Goal: Task Accomplishment & Management: Manage account settings

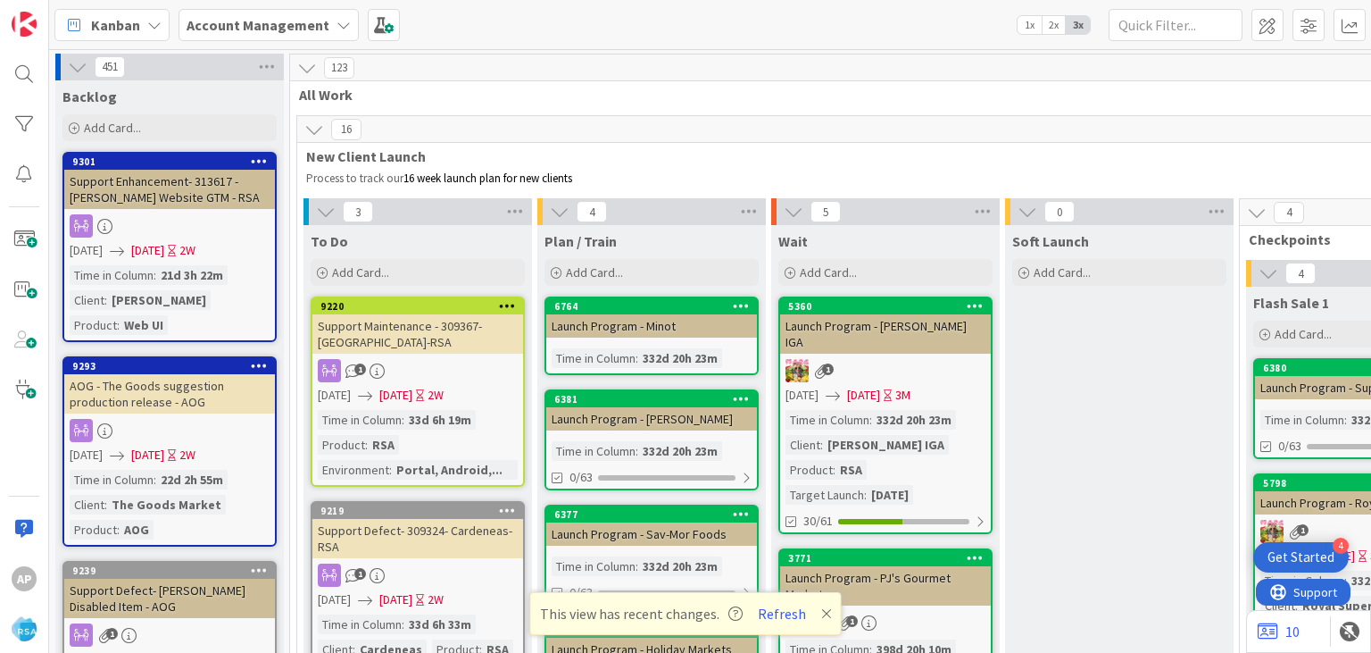
scroll to position [3784, 0]
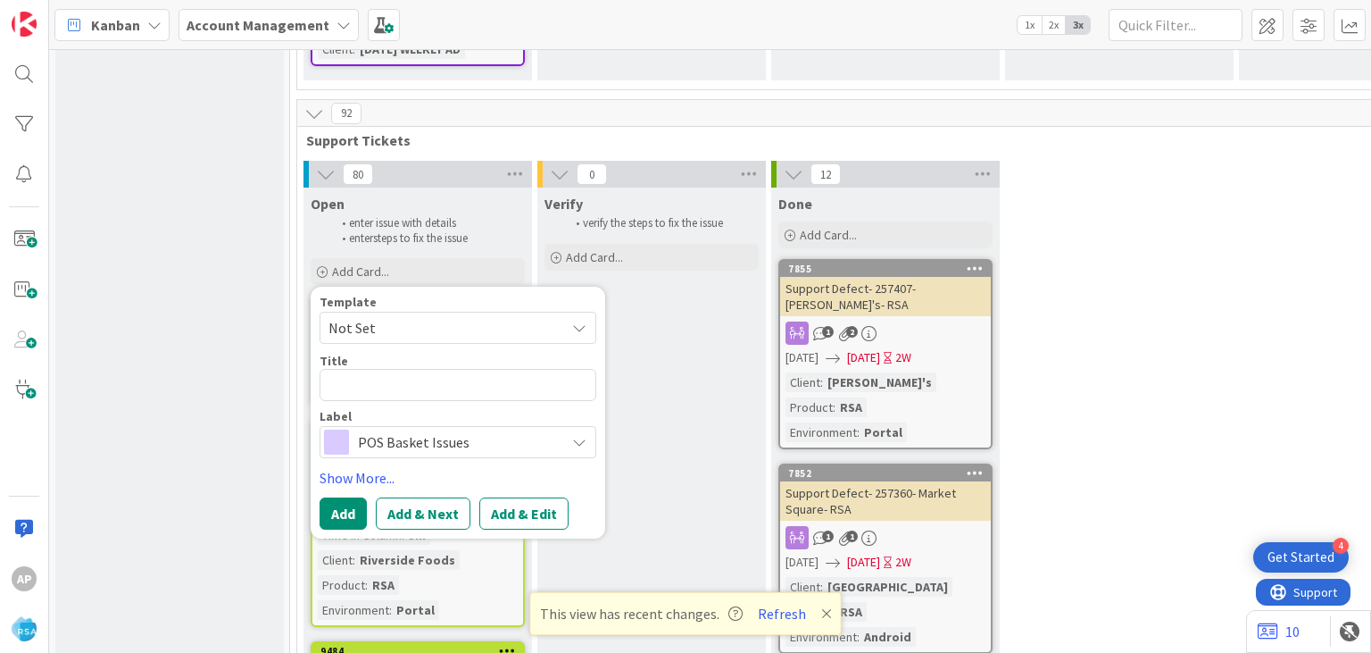
click at [392, 316] on span "Not Set" at bounding box center [440, 327] width 223 height 23
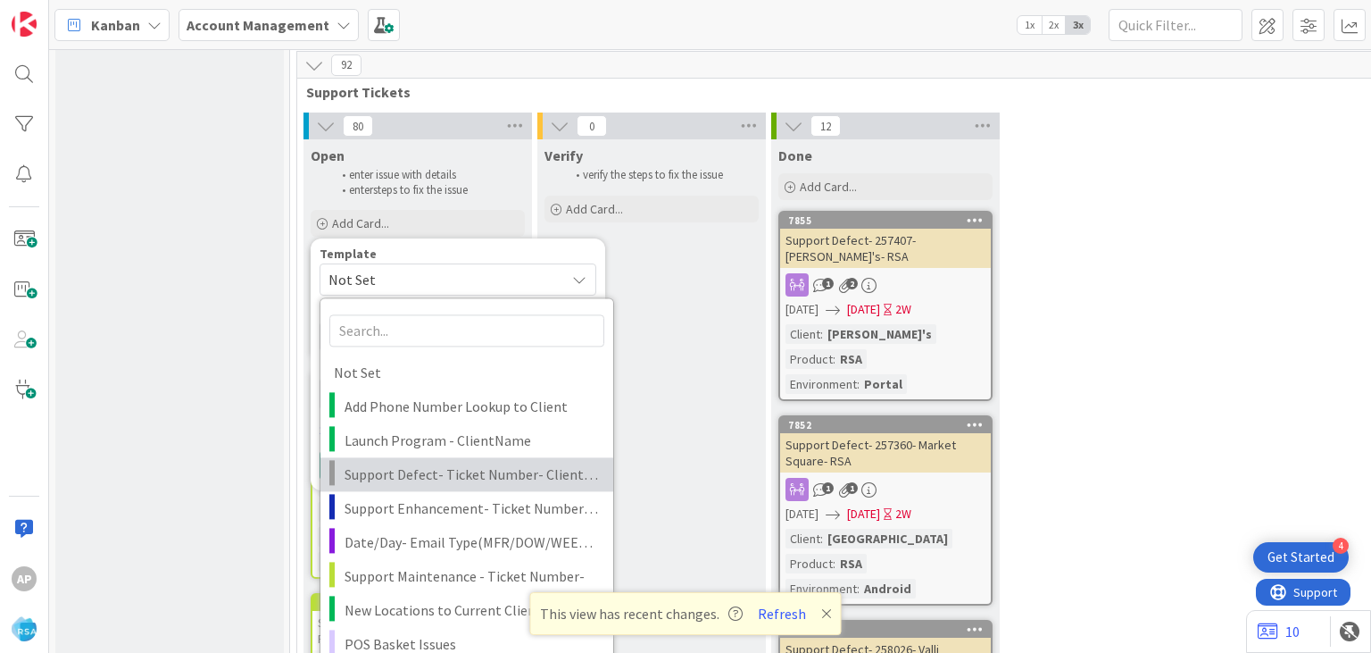
scroll to position [3832, 0]
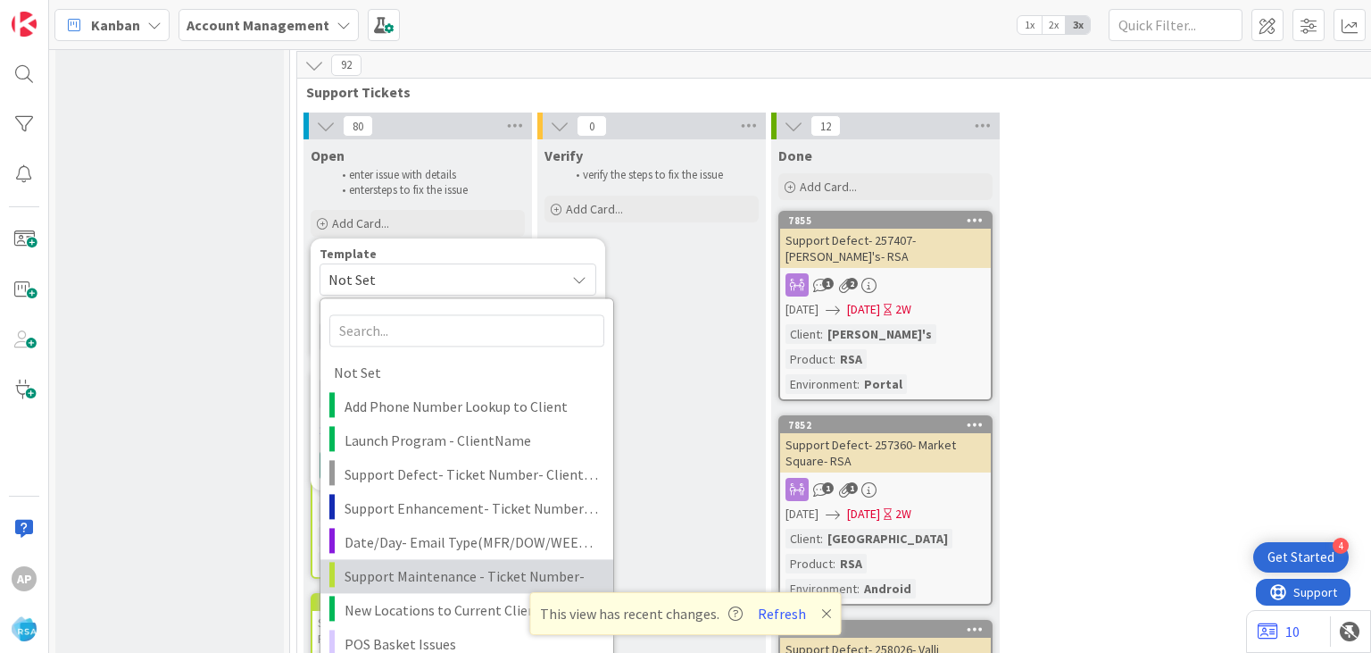
click at [404, 564] on span "Support Maintenance - Ticket Number-" at bounding box center [472, 575] width 255 height 23
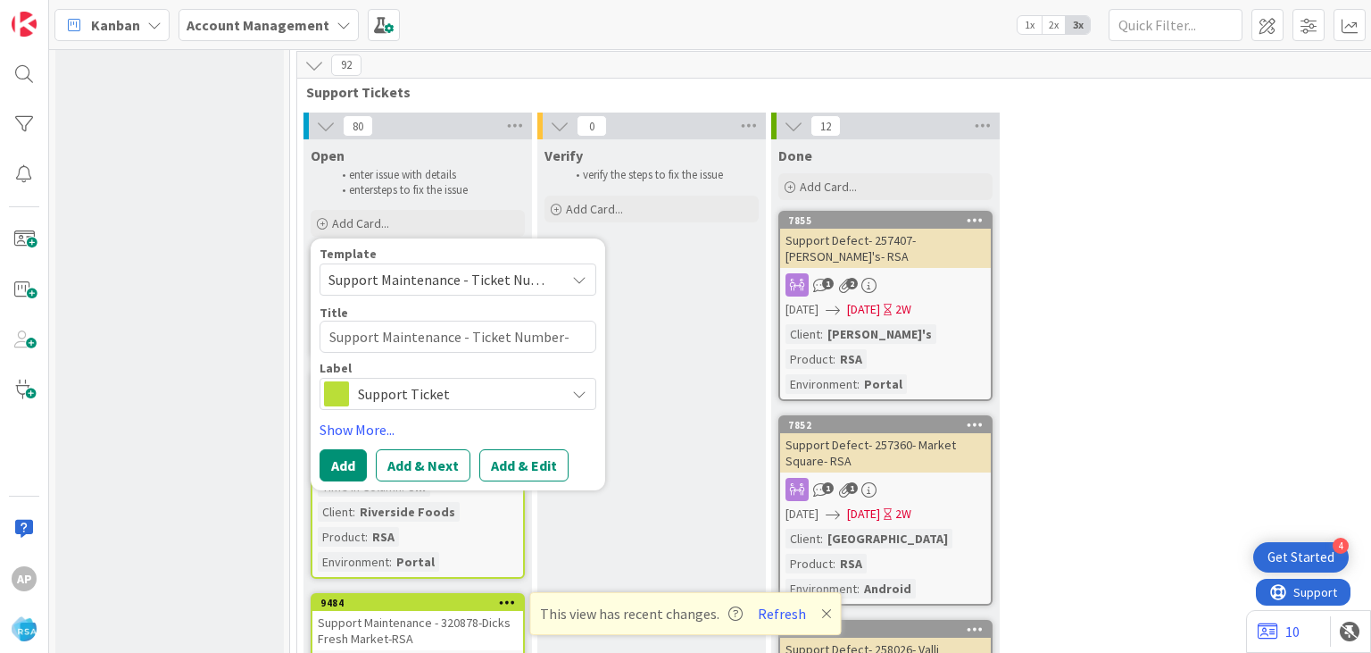
type textarea "x"
click at [540, 449] on button "Add & Edit" at bounding box center [523, 465] width 89 height 32
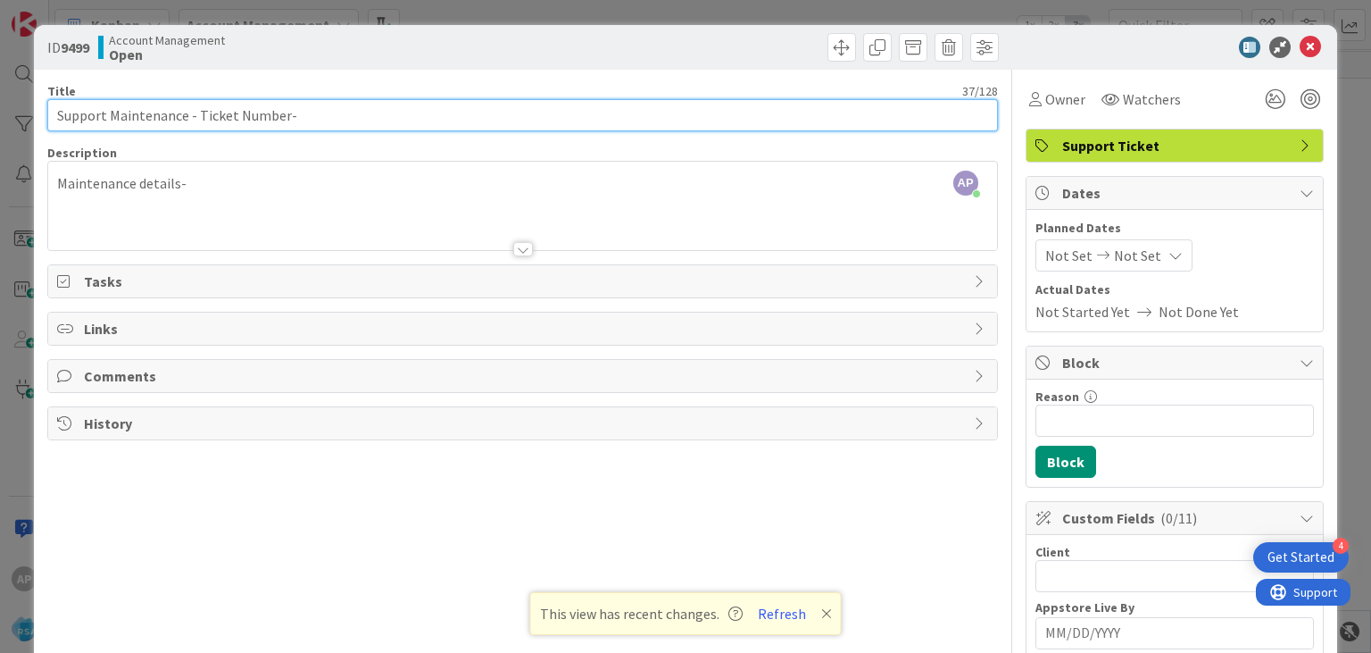
drag, startPoint x: 283, startPoint y: 115, endPoint x: 202, endPoint y: 112, distance: 81.3
click at [202, 112] on input "Support Maintenance - Ticket Number-" at bounding box center [522, 115] width 950 height 32
drag, startPoint x: 198, startPoint y: 115, endPoint x: 282, endPoint y: 120, distance: 84.0
click at [282, 120] on input "Support Maintenance - Ticket Number-" at bounding box center [522, 115] width 950 height 32
paste input "#320902"
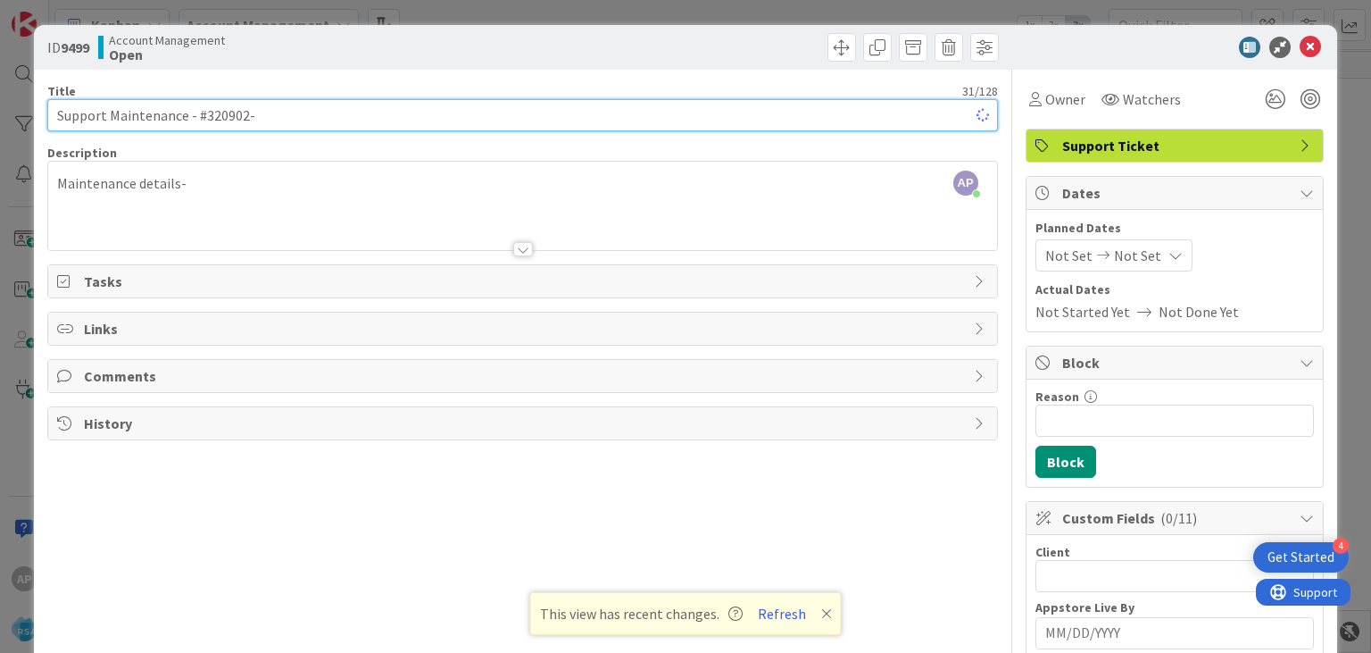
click at [206, 112] on input "Support Maintenance - #320902-" at bounding box center [522, 115] width 950 height 32
click at [259, 111] on input "Support Maintenance - 320902-" at bounding box center [522, 115] width 950 height 32
type input "Support Maintenance - 320902- Superior-RSA"
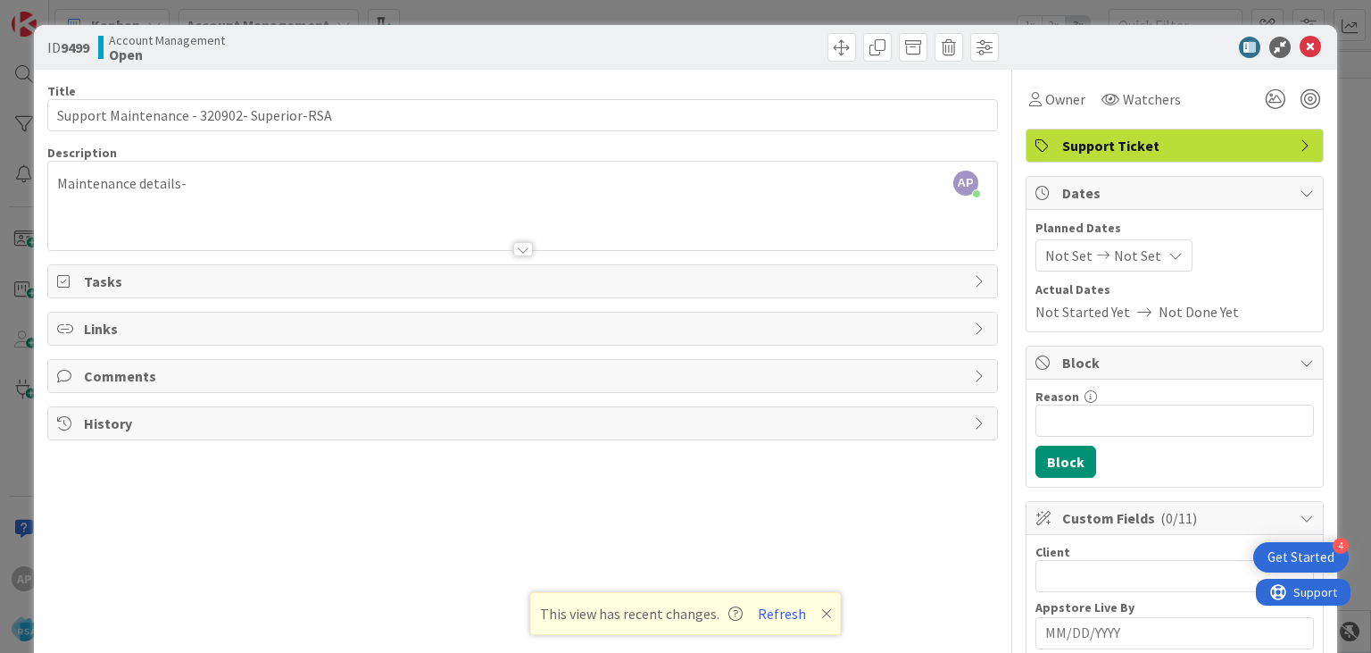
click at [521, 252] on div at bounding box center [523, 249] width 20 height 14
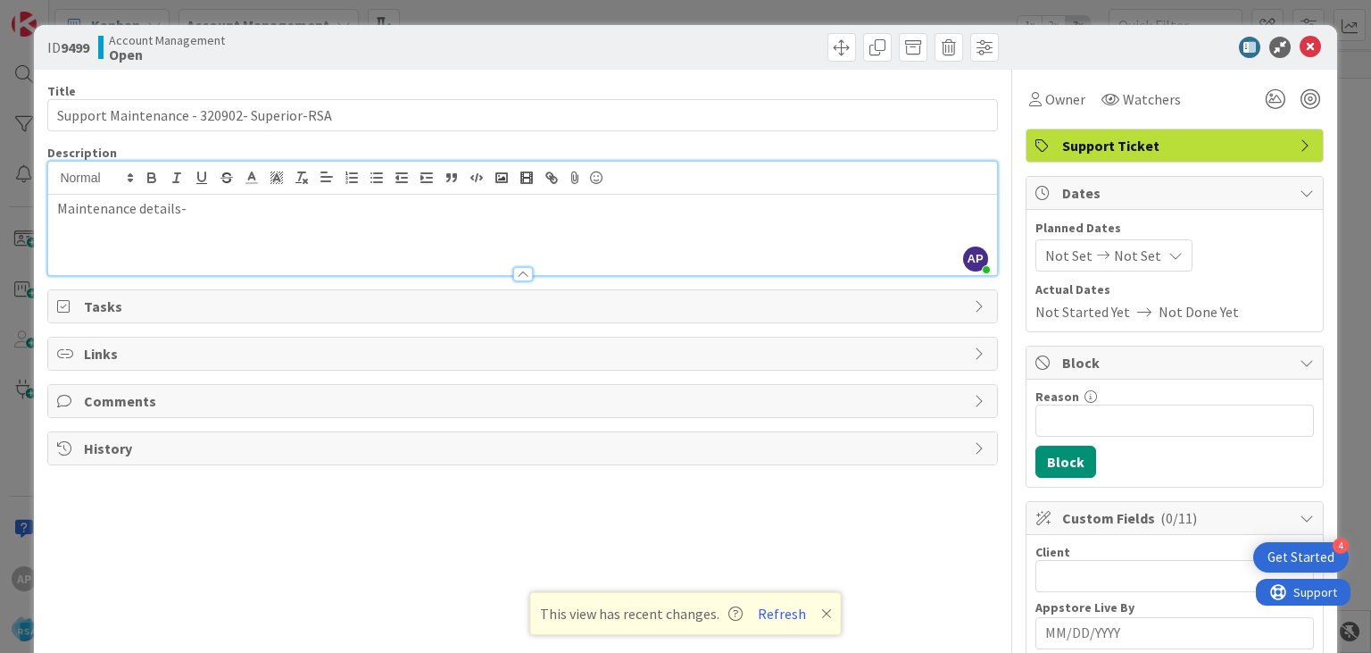
click at [213, 219] on div "Maintenance details-" at bounding box center [522, 235] width 948 height 80
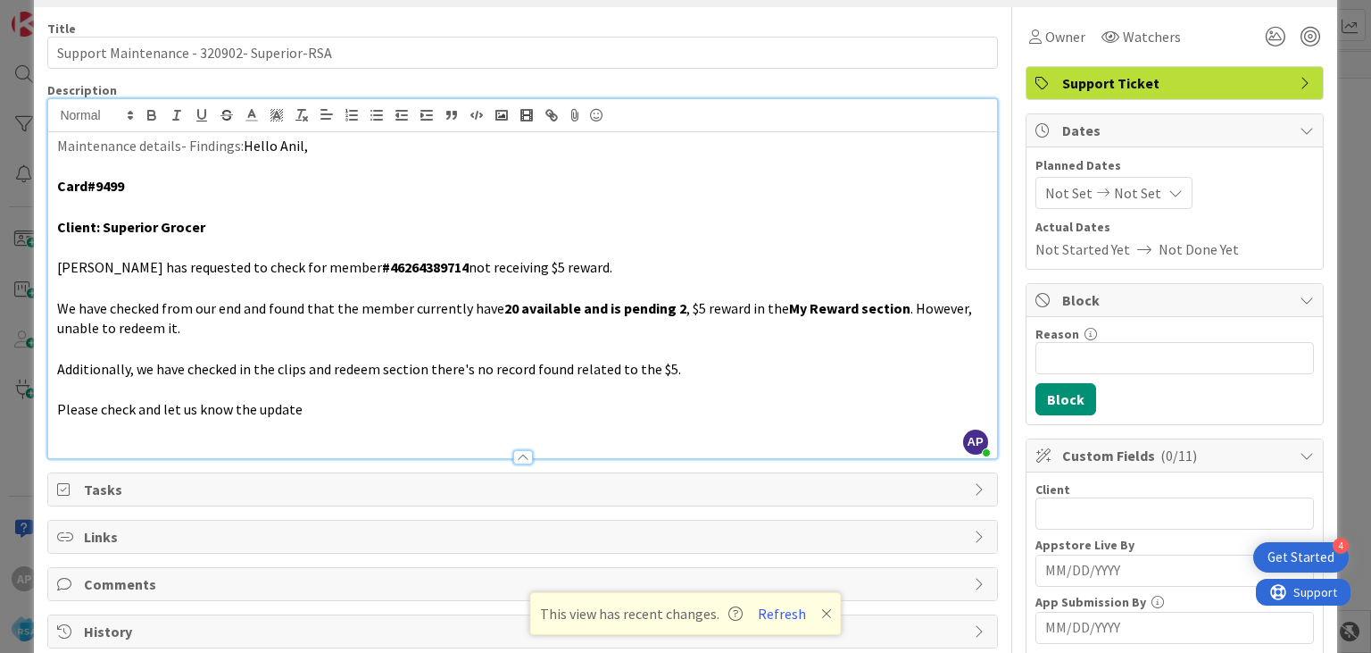
scroll to position [71, 0]
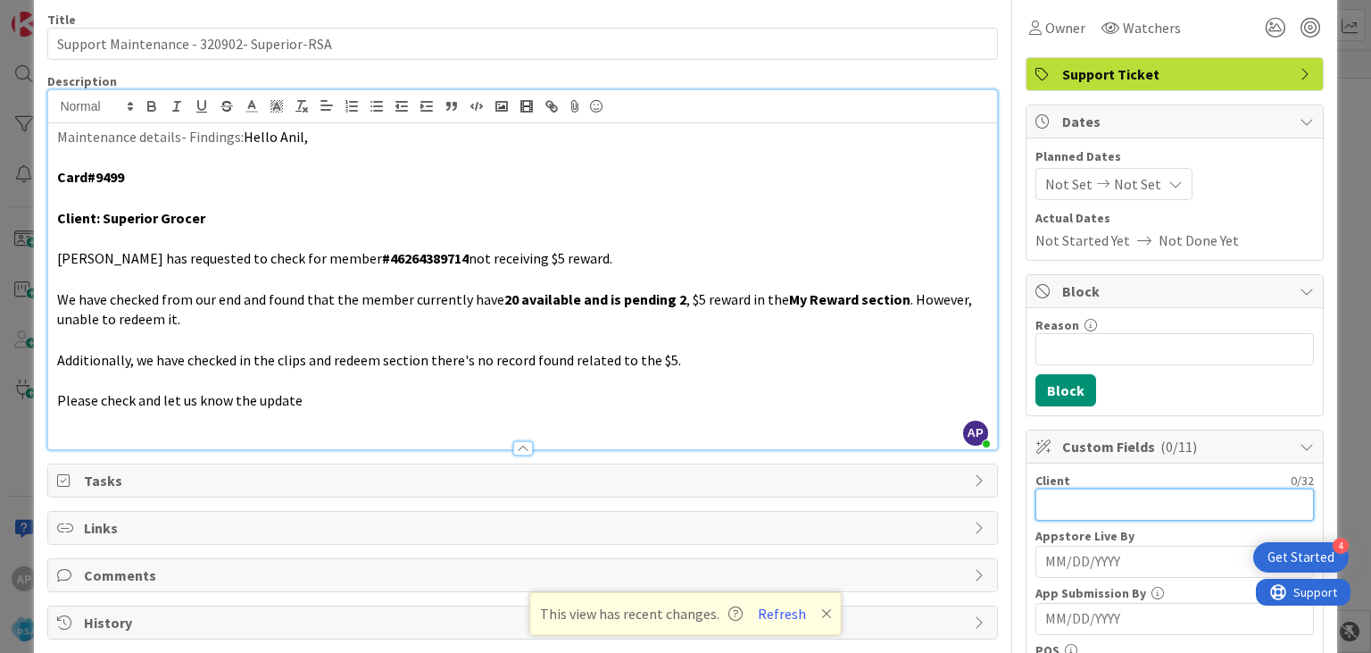
click at [1055, 497] on input "text" at bounding box center [1175, 504] width 279 height 32
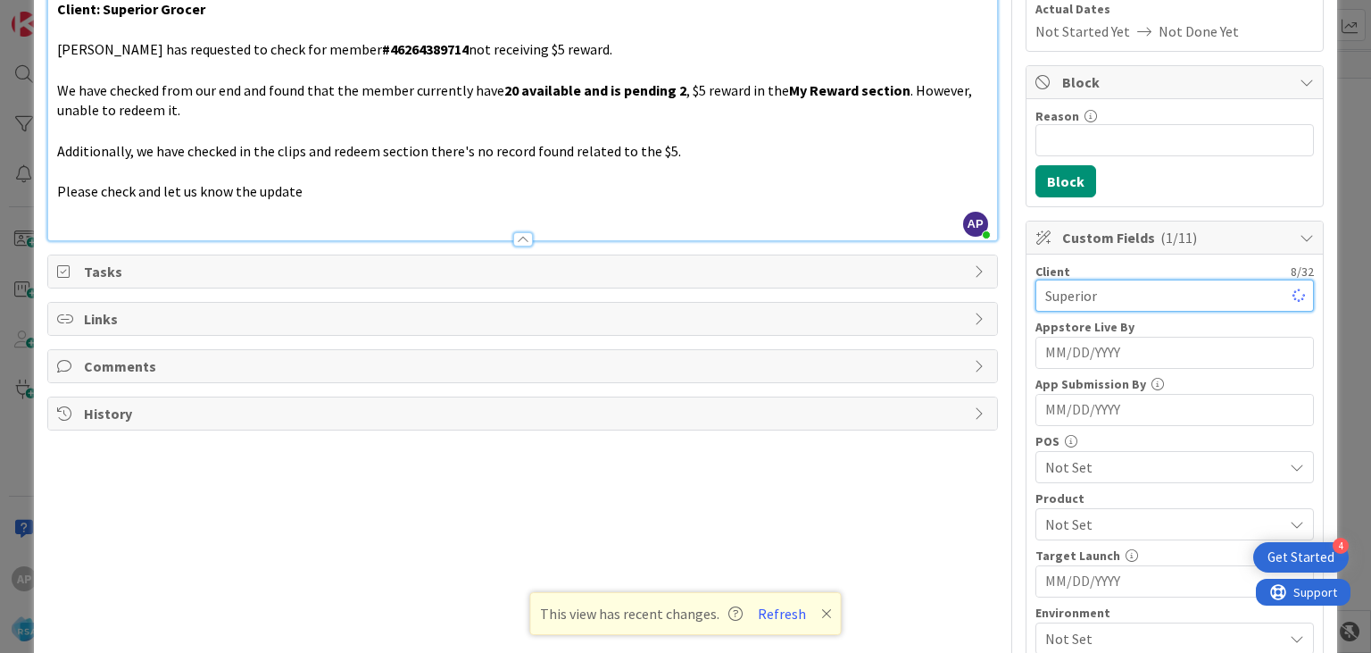
scroll to position [282, 0]
type input "Superior"
click at [1093, 507] on div "Not Set" at bounding box center [1175, 522] width 279 height 32
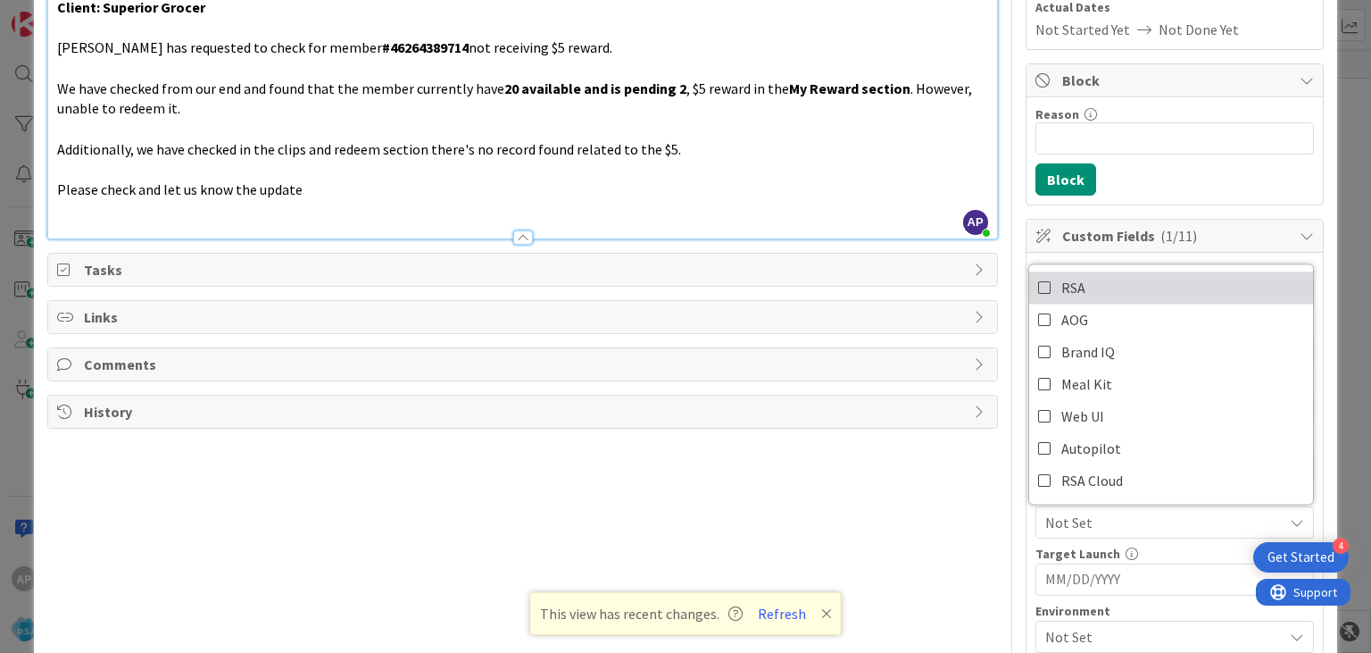
click at [1044, 280] on icon at bounding box center [1045, 287] width 14 height 27
click at [1018, 438] on div "Title 42 / 128 Support Maintenance - 320902- Superior-RSA Description AP [PERSO…" at bounding box center [685, 410] width 1276 height 1246
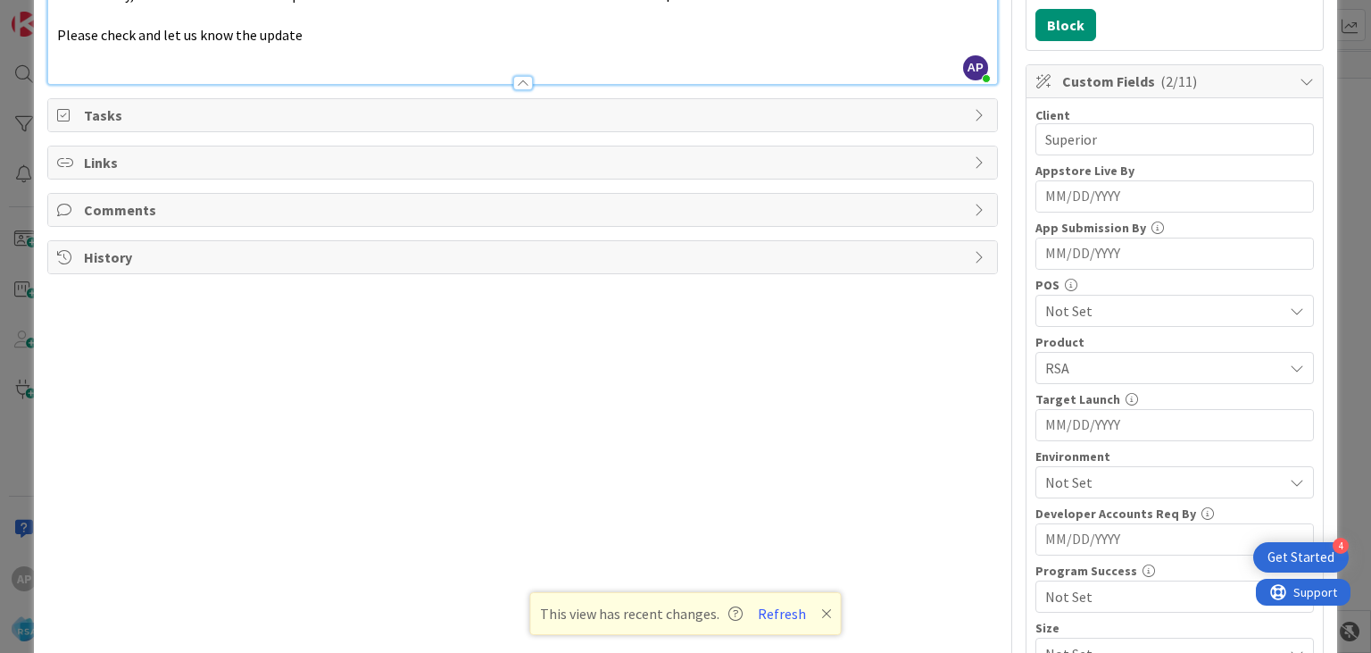
scroll to position [438, 0]
click at [1090, 477] on span "Not Set" at bounding box center [1165, 481] width 238 height 21
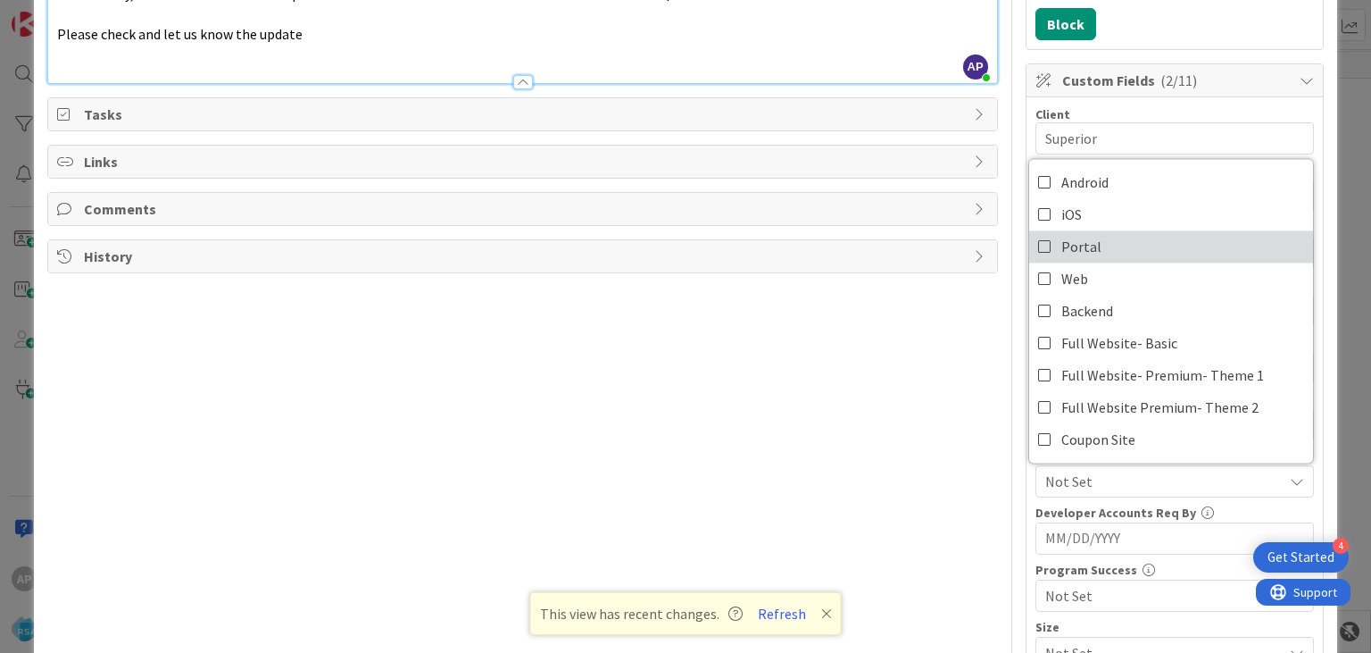
click at [1042, 241] on icon at bounding box center [1045, 246] width 14 height 27
click at [1020, 484] on div "Title 42 / 128 Support Maintenance - 320902- Superior-RSA Description AP [PERSO…" at bounding box center [685, 255] width 1276 height 1246
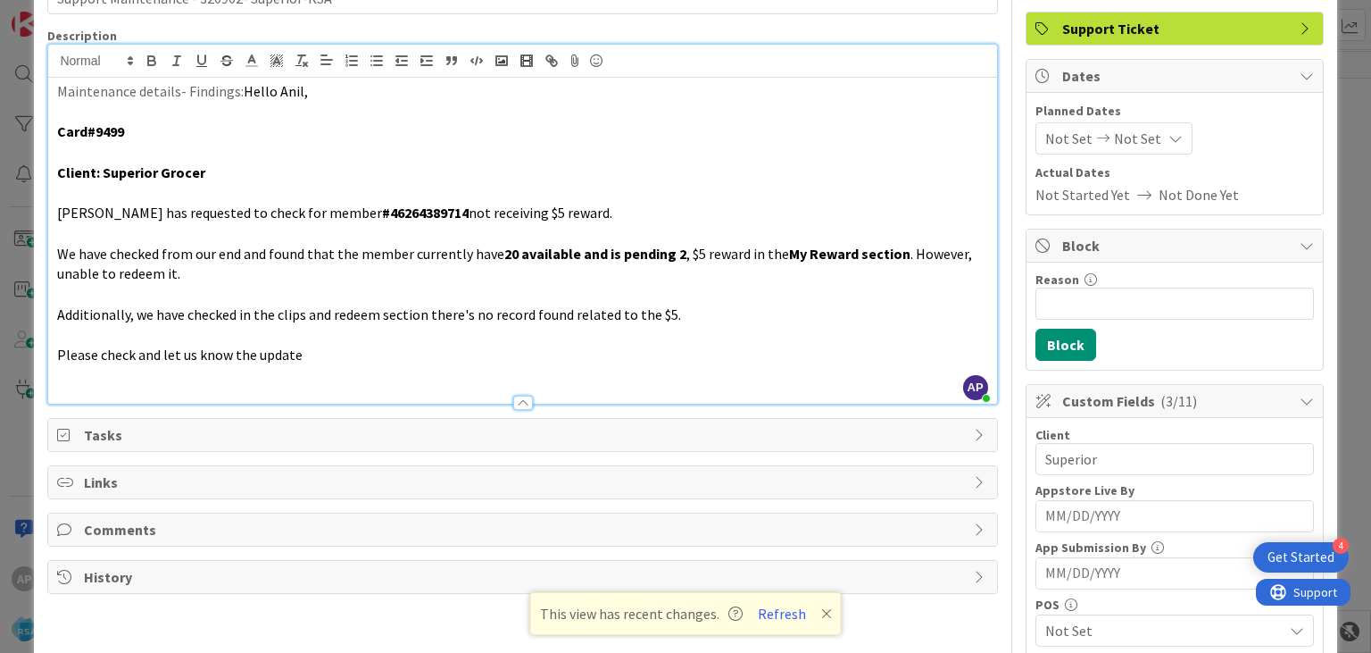
scroll to position [0, 0]
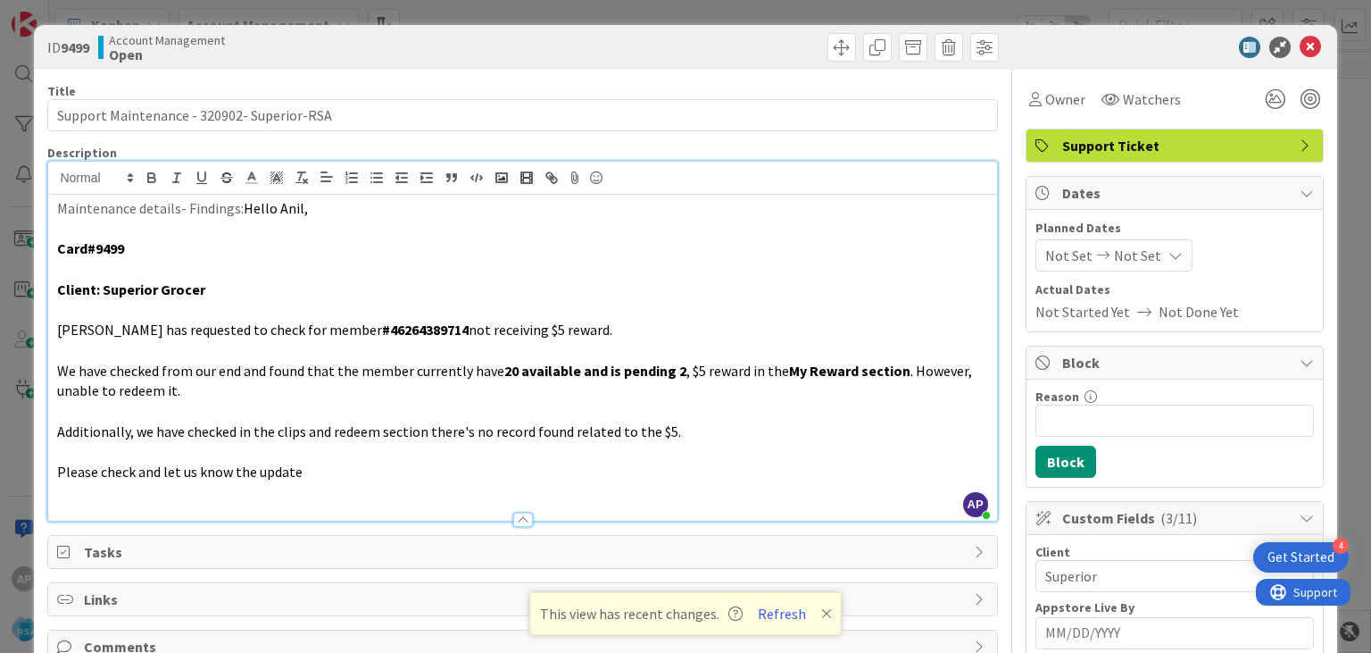
click at [1063, 255] on span "Not Set" at bounding box center [1069, 255] width 47 height 21
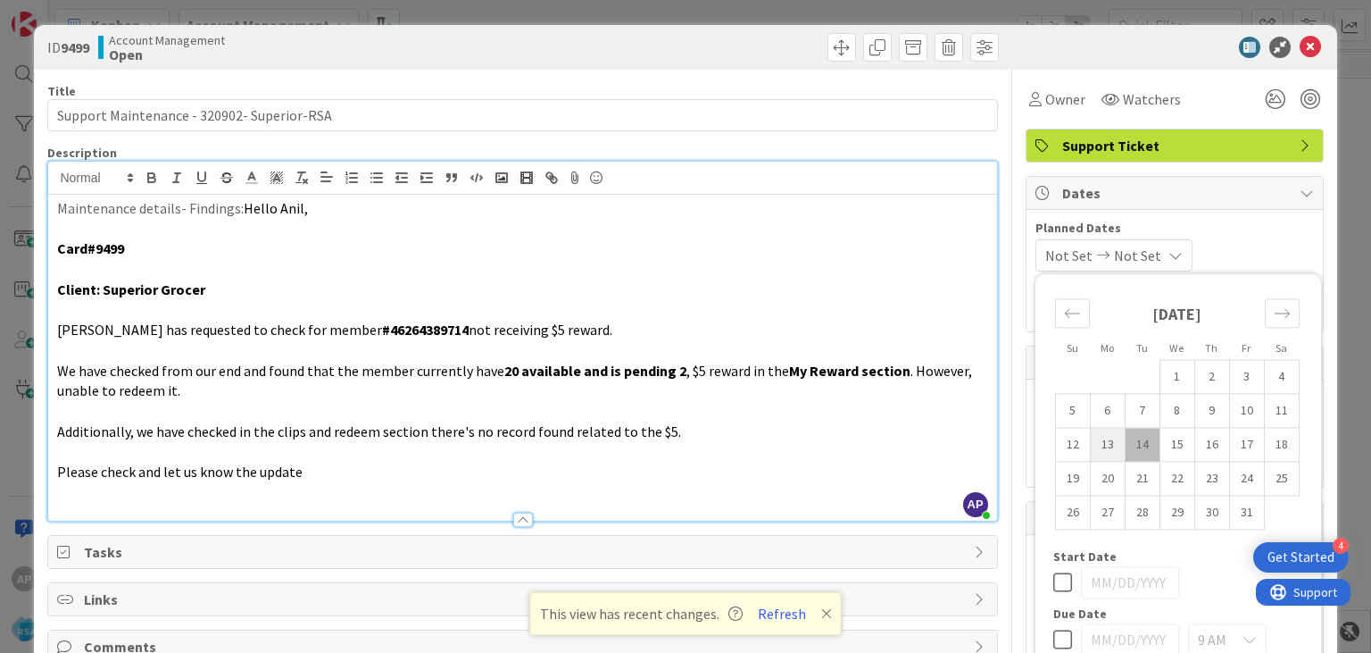
click at [1105, 438] on td "13" at bounding box center [1107, 445] width 35 height 34
type input "[DATE]"
click at [1241, 478] on td "24" at bounding box center [1246, 479] width 35 height 34
type input "[DATE]"
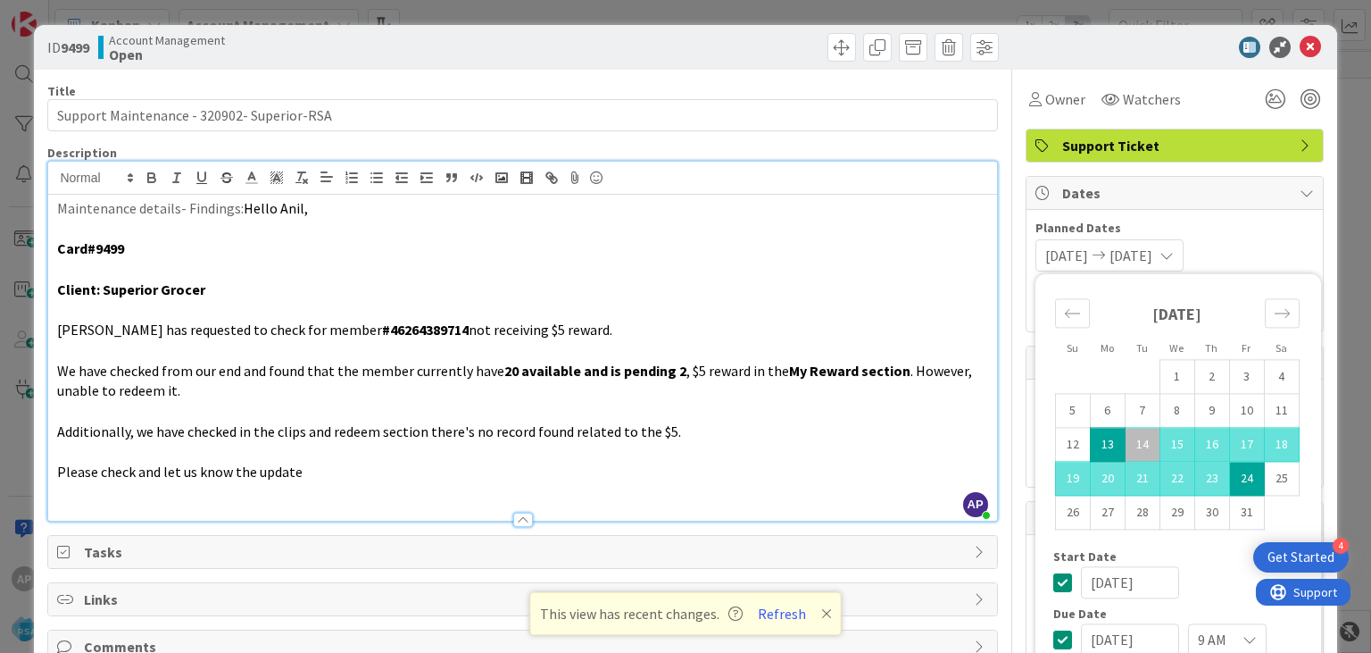
click at [1258, 239] on div "[DATE] [DATE] Su Mo Tu We Th Fr Sa [DATE] 1 2 3 4 5 6 7 8 9 10 11 12 13 14 15 1…" at bounding box center [1175, 255] width 279 height 32
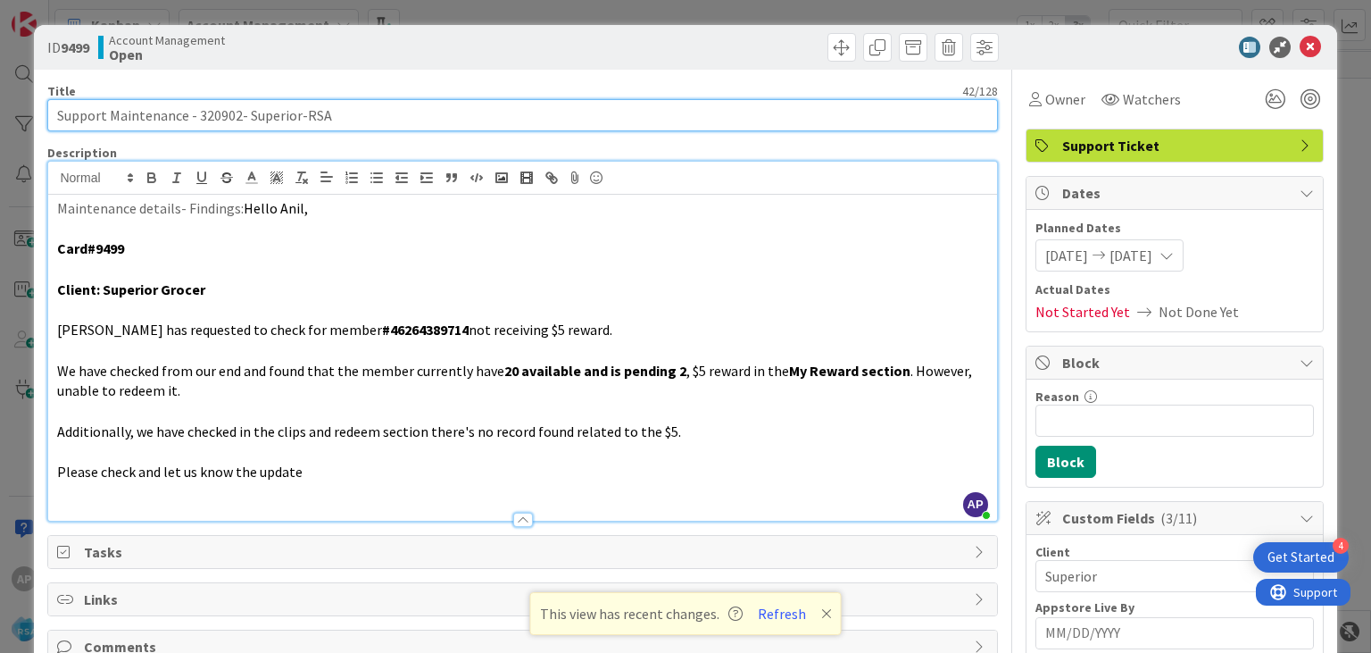
drag, startPoint x: 112, startPoint y: 115, endPoint x: 296, endPoint y: 117, distance: 183.9
click at [296, 117] on input "Support Maintenance - 320902- Superior-RSA" at bounding box center [522, 115] width 950 height 32
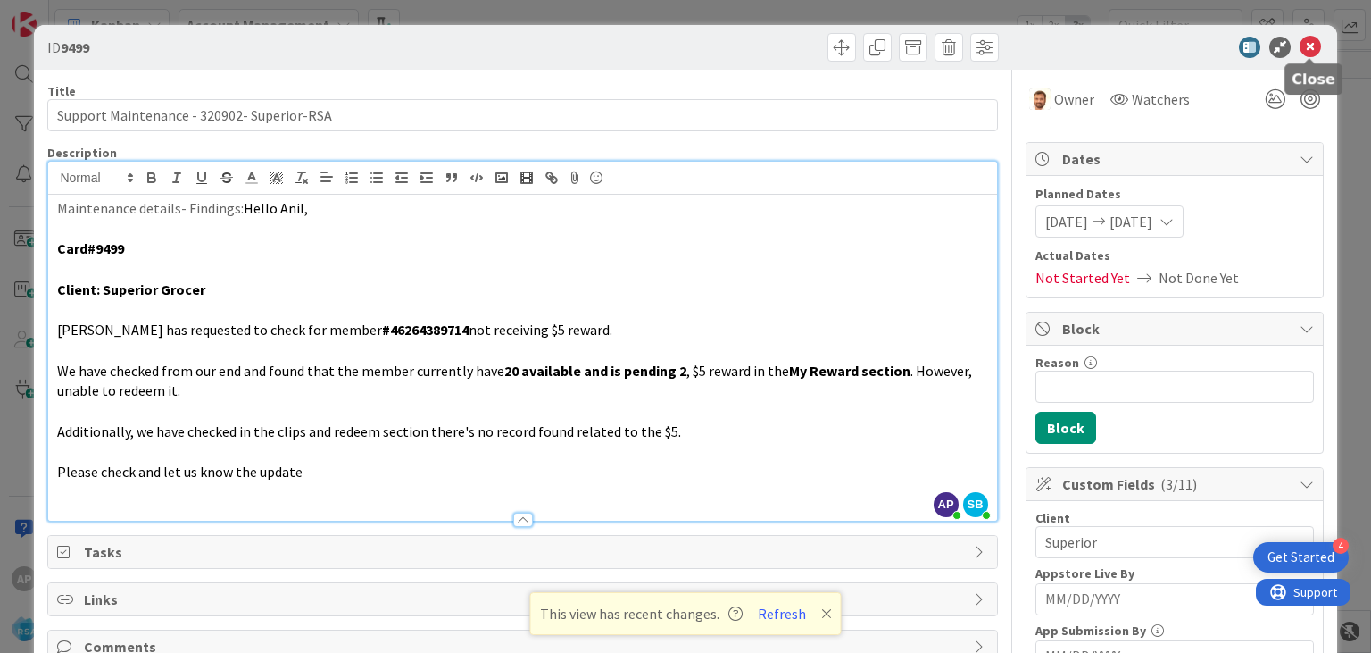
click at [1310, 44] on icon at bounding box center [1310, 47] width 21 height 21
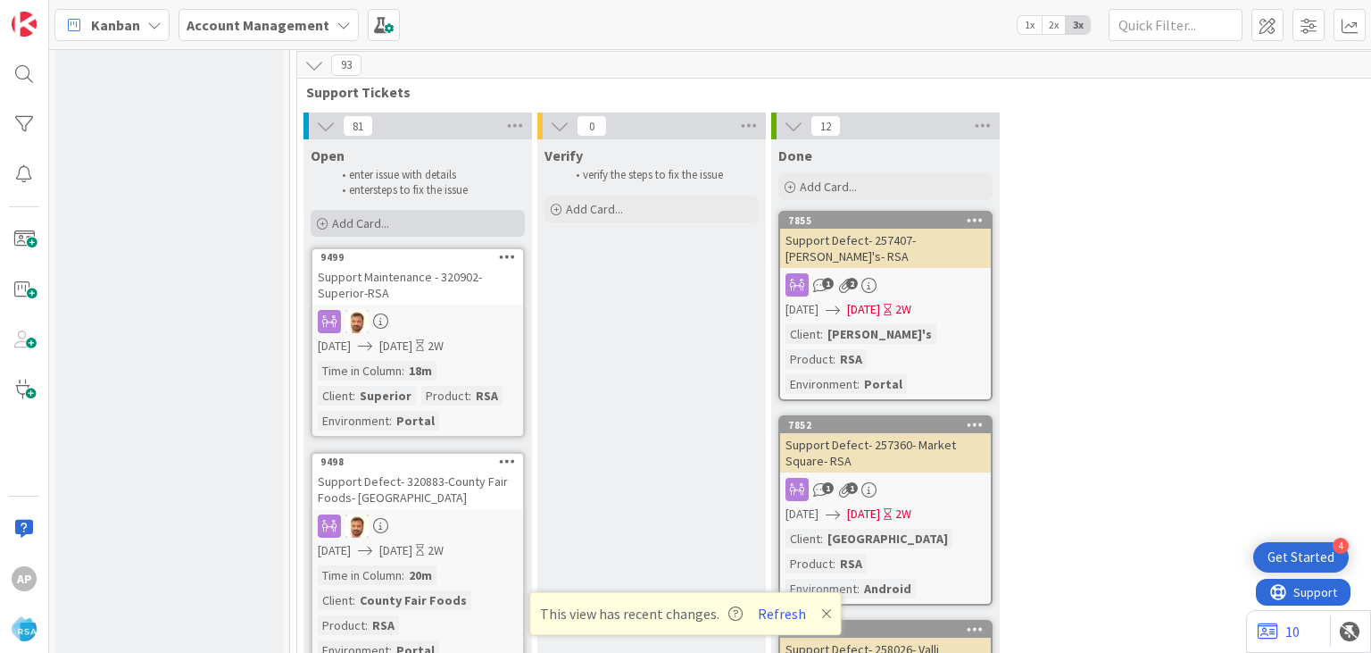
click at [420, 210] on div "Add Card..." at bounding box center [418, 223] width 214 height 27
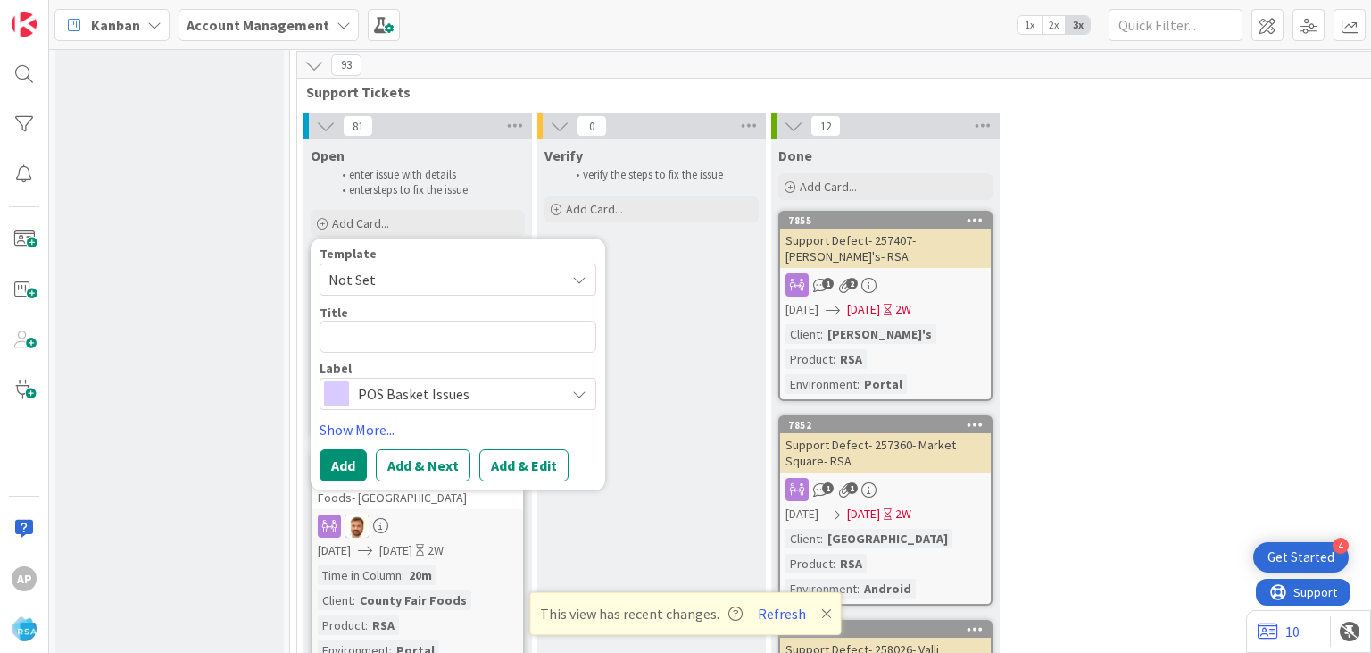
click at [399, 268] on span "Not Set" at bounding box center [440, 279] width 223 height 23
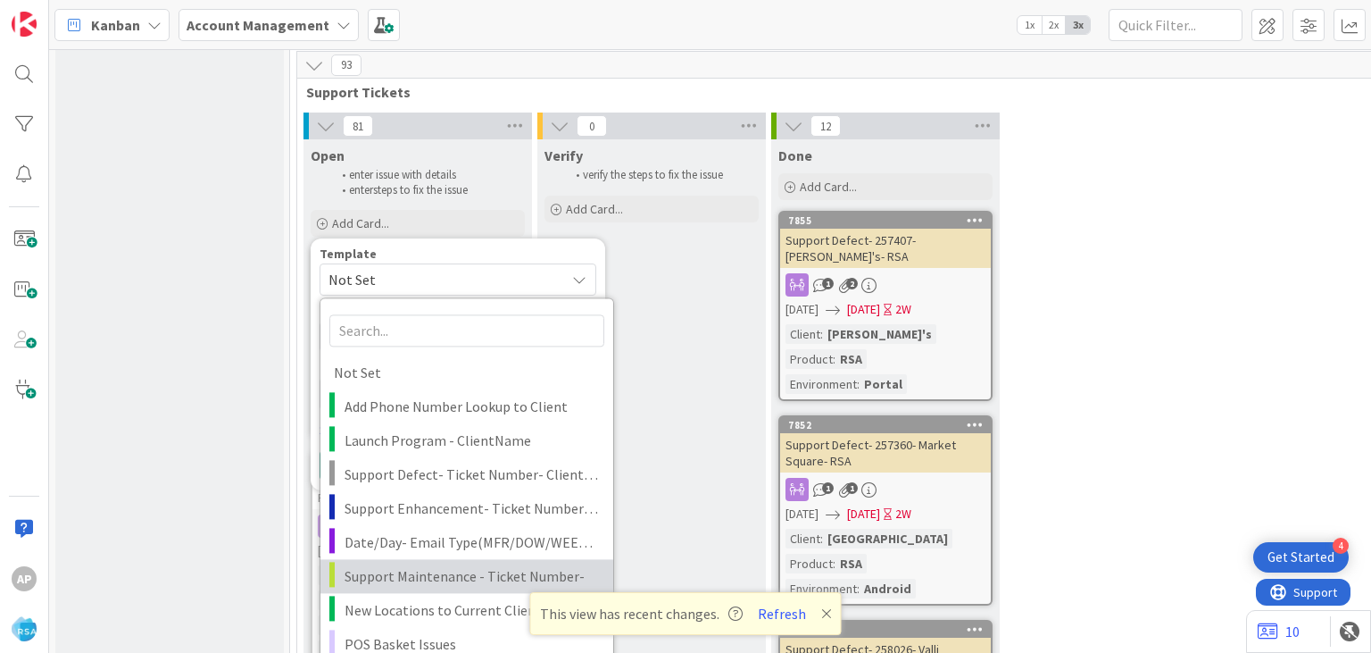
click at [431, 564] on span "Support Maintenance - Ticket Number-" at bounding box center [472, 575] width 255 height 23
type textarea "x"
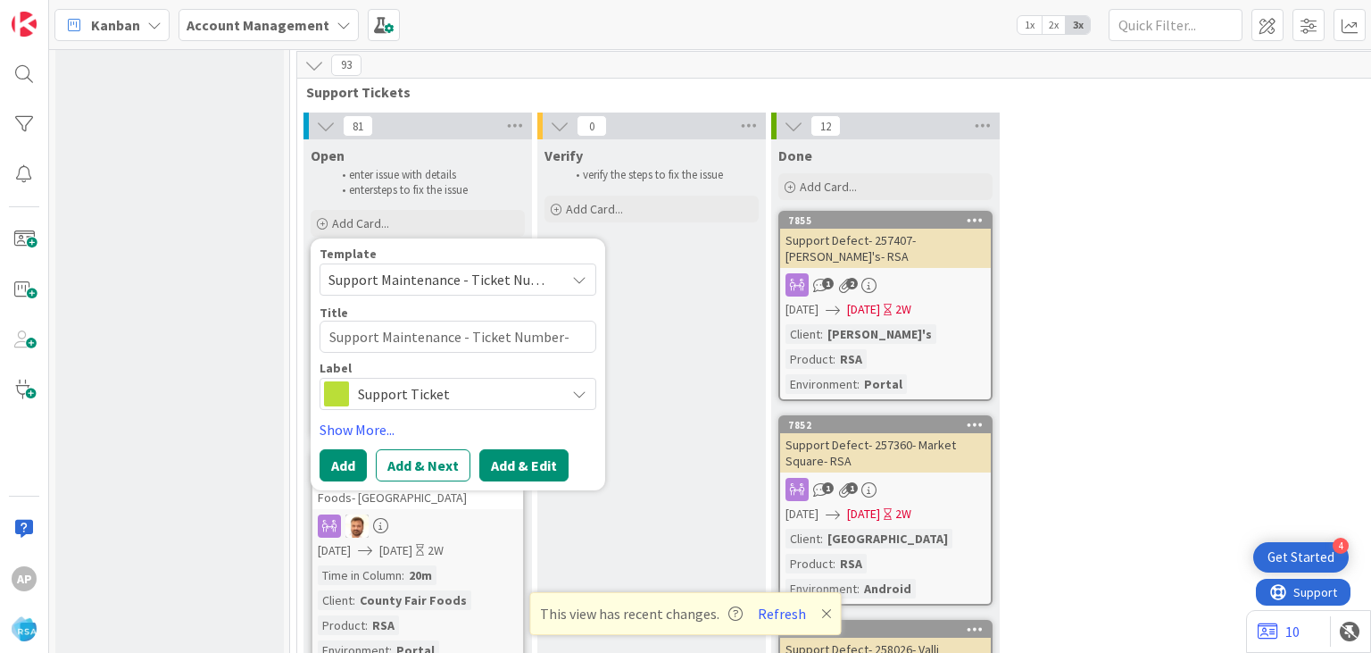
click at [504, 449] on button "Add & Edit" at bounding box center [523, 465] width 89 height 32
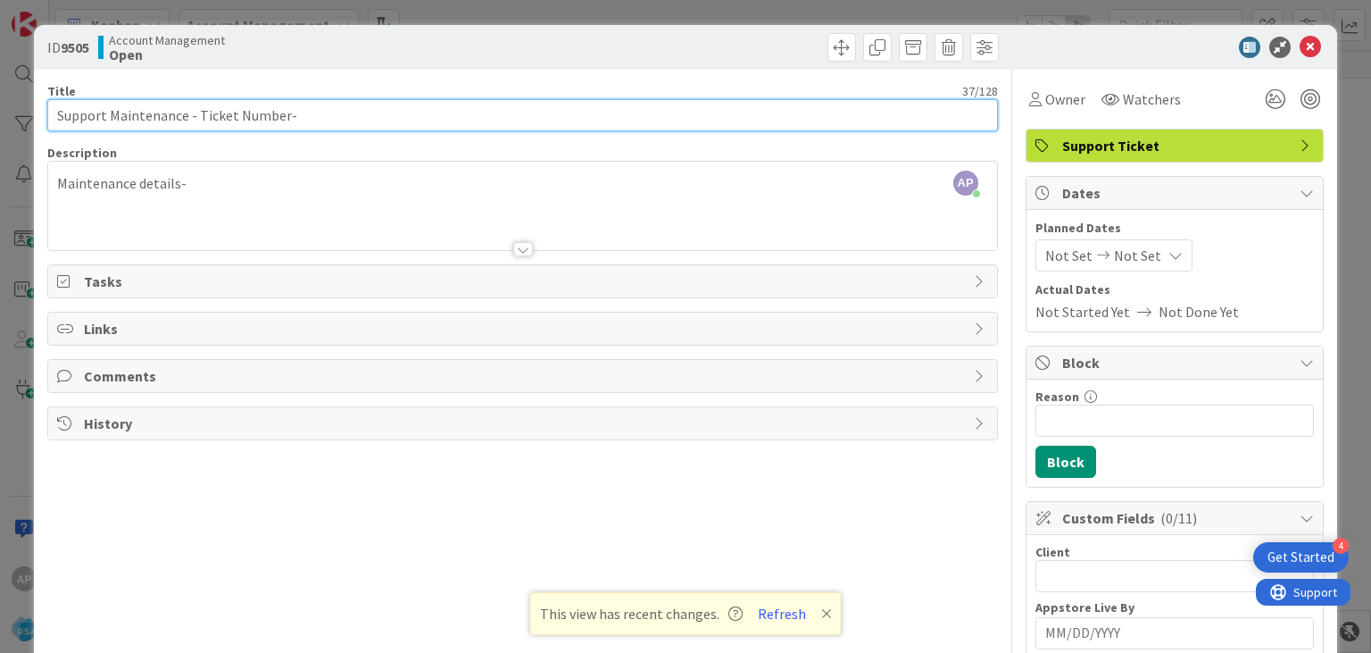
drag, startPoint x: 283, startPoint y: 116, endPoint x: 213, endPoint y: 114, distance: 70.6
click at [213, 114] on input "Support Maintenance - Ticket Number-" at bounding box center [522, 115] width 950 height 32
drag, startPoint x: 198, startPoint y: 116, endPoint x: 282, endPoint y: 116, distance: 83.9
click at [282, 116] on input "Support Maintenance - Ticket Number-" at bounding box center [522, 115] width 950 height 32
paste input "#320934"
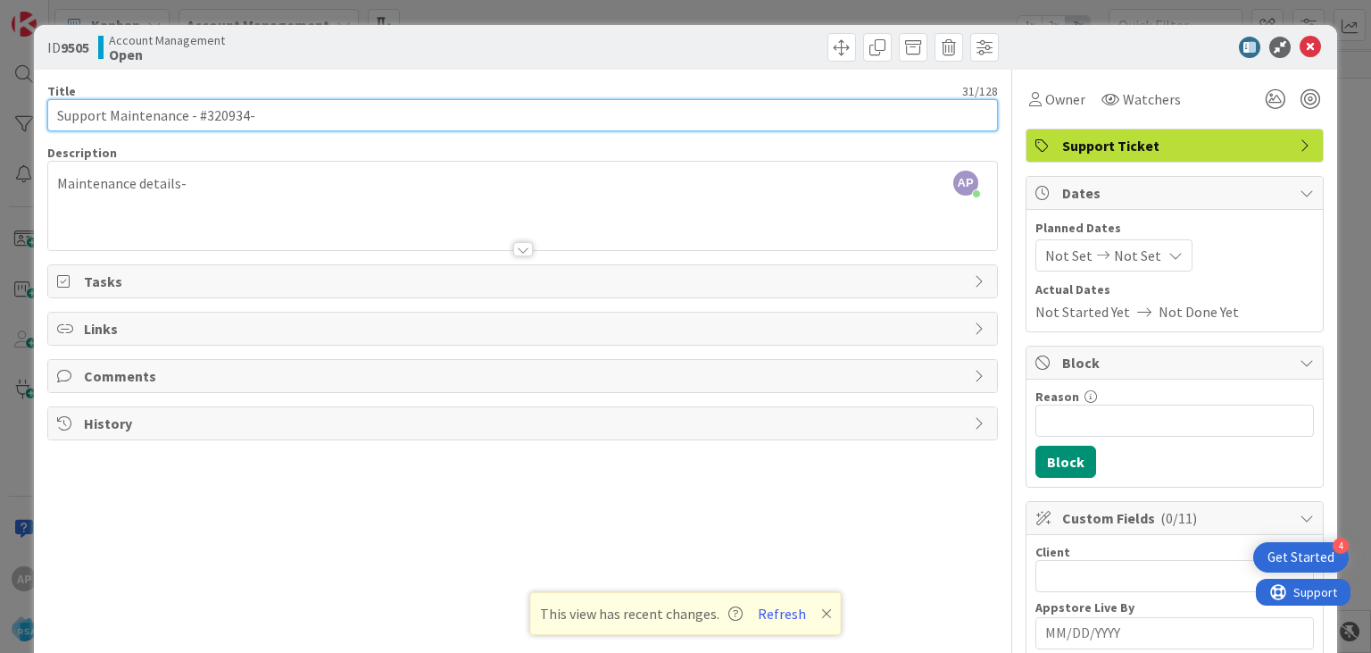
click at [202, 116] on input "Support Maintenance - #320934-" at bounding box center [522, 115] width 950 height 32
click at [272, 116] on input "Support Maintenance - 320934-" at bounding box center [522, 115] width 950 height 32
type input "Support Maintenance - 320934- Holiday Market-RSA"
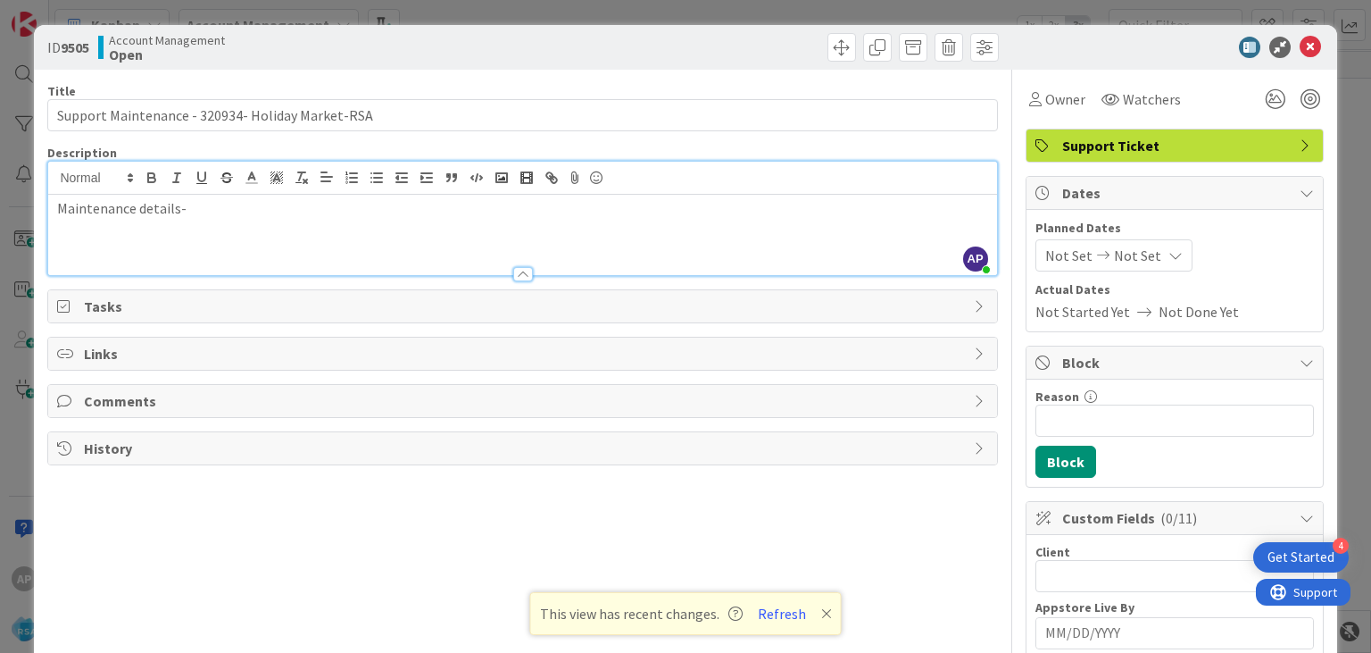
click at [215, 195] on div "Maintenance details-" at bounding box center [522, 235] width 948 height 80
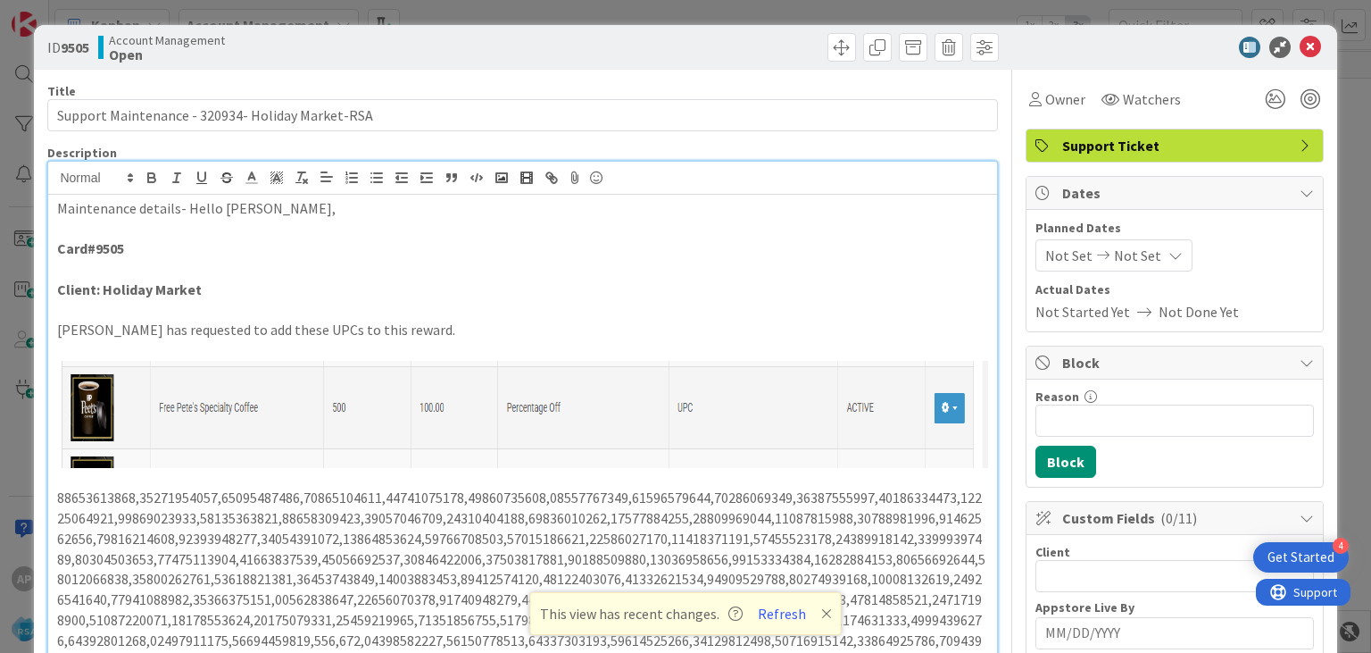
scroll to position [78, 0]
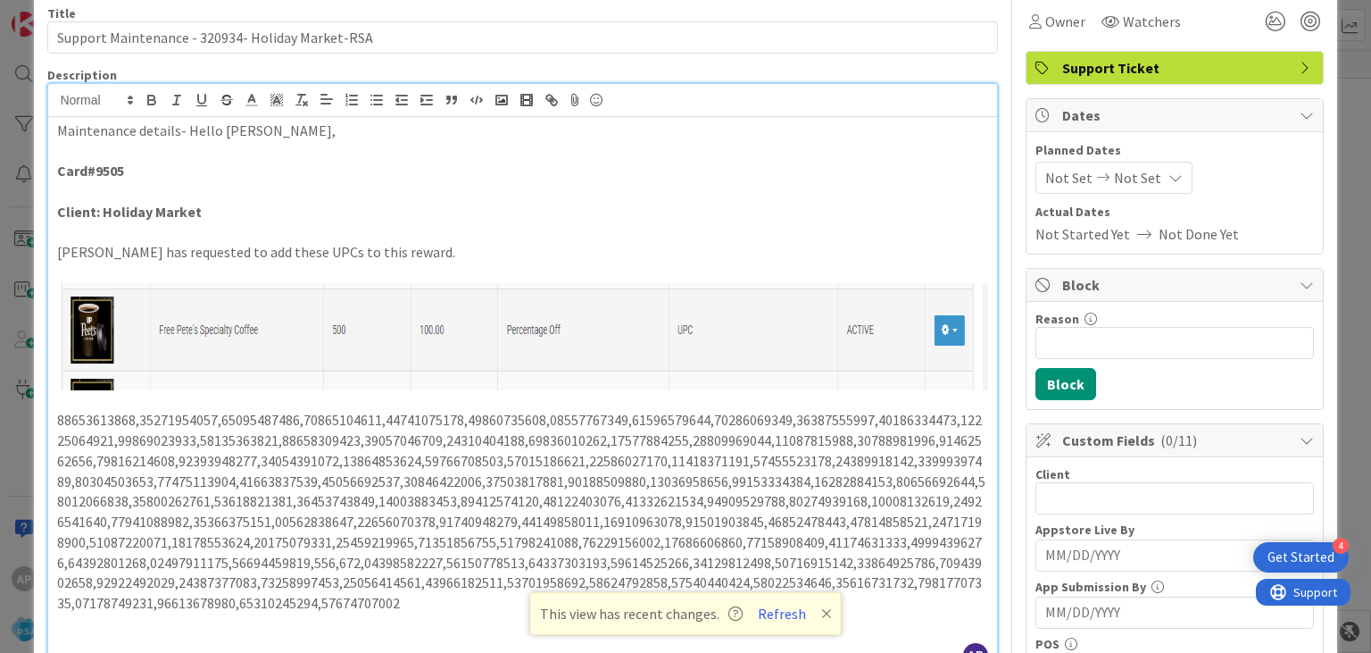
click at [1077, 174] on span "Not Set" at bounding box center [1069, 177] width 47 height 21
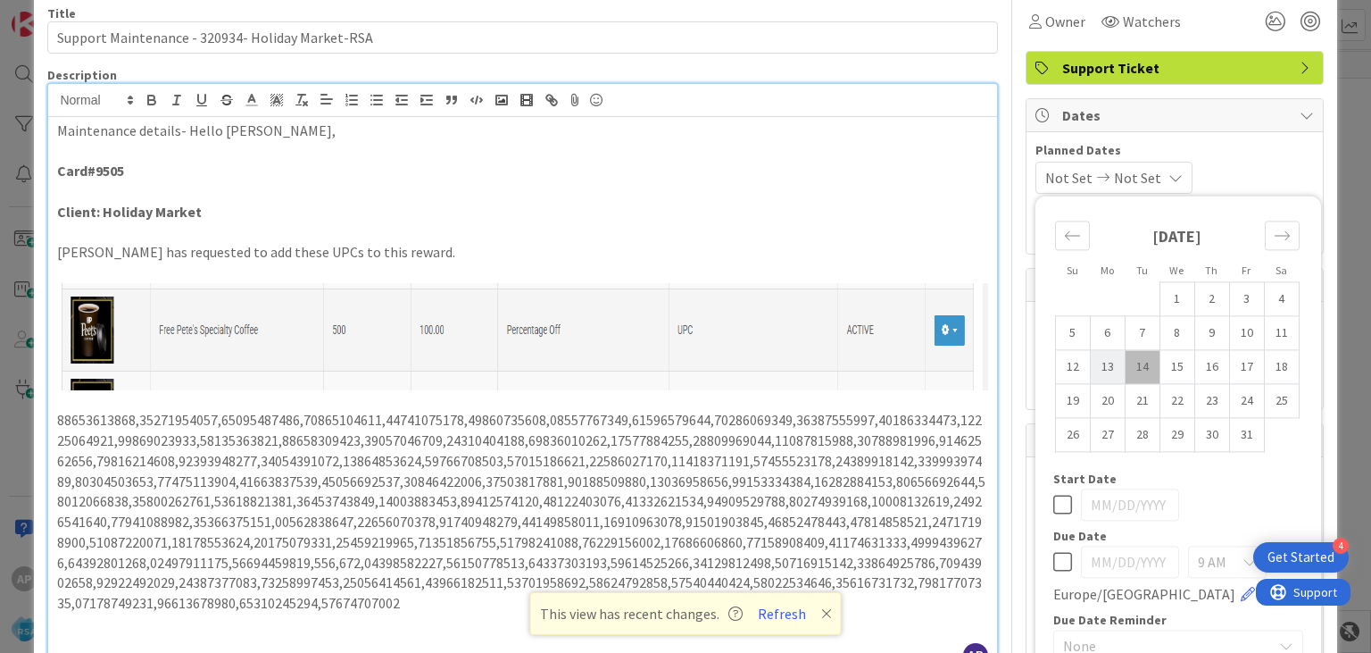
click at [1112, 364] on td "13" at bounding box center [1107, 367] width 35 height 34
type input "[DATE]"
click at [1255, 404] on td "24" at bounding box center [1246, 401] width 35 height 34
type input "[DATE]"
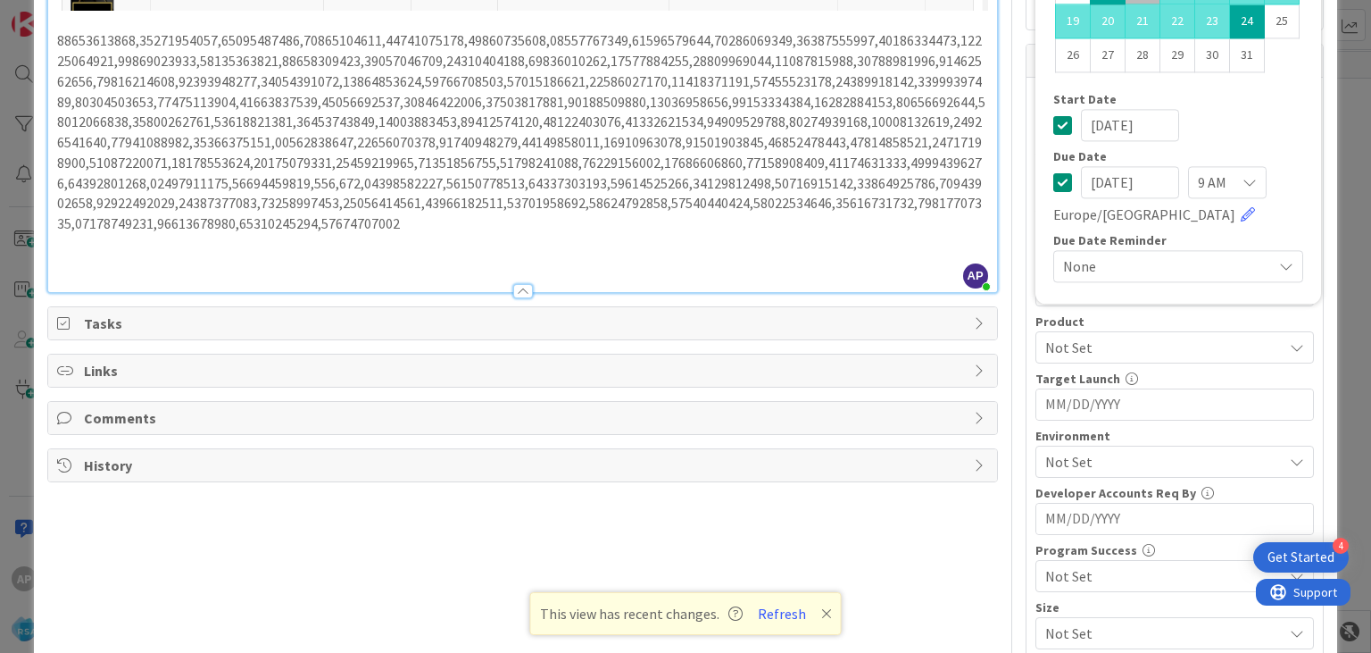
scroll to position [463, 0]
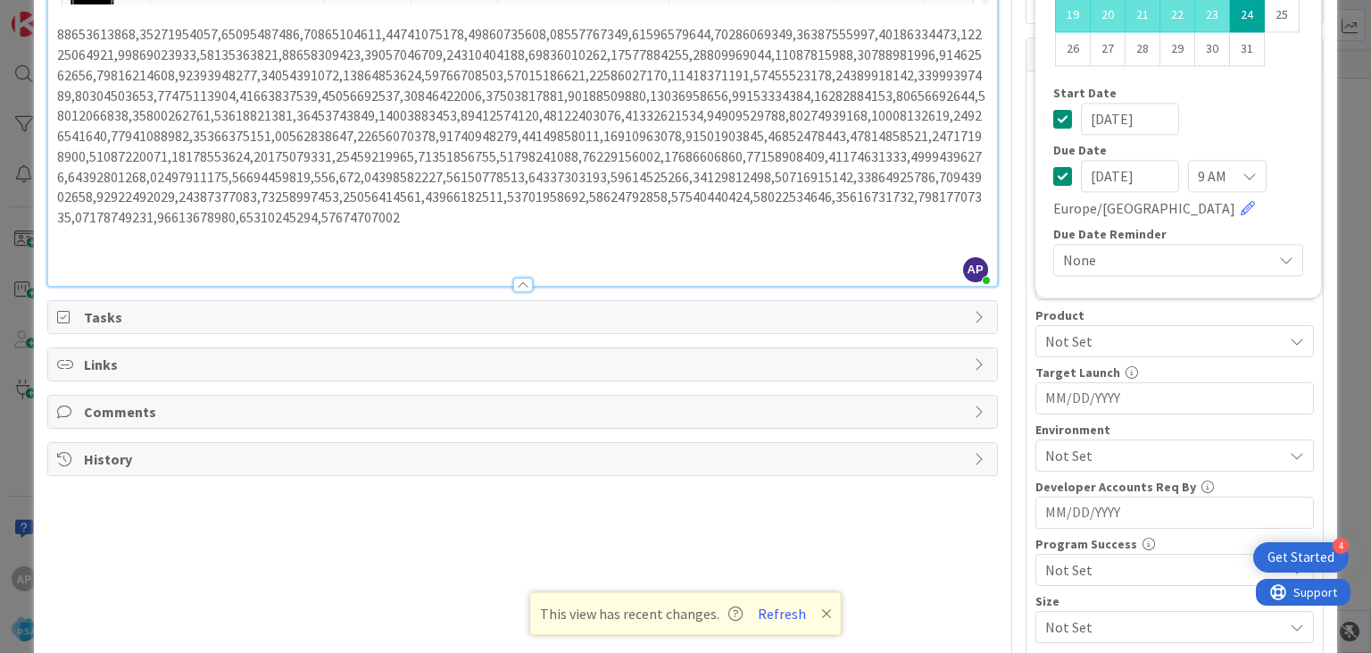
click at [1080, 446] on span "Not Set" at bounding box center [1165, 455] width 238 height 21
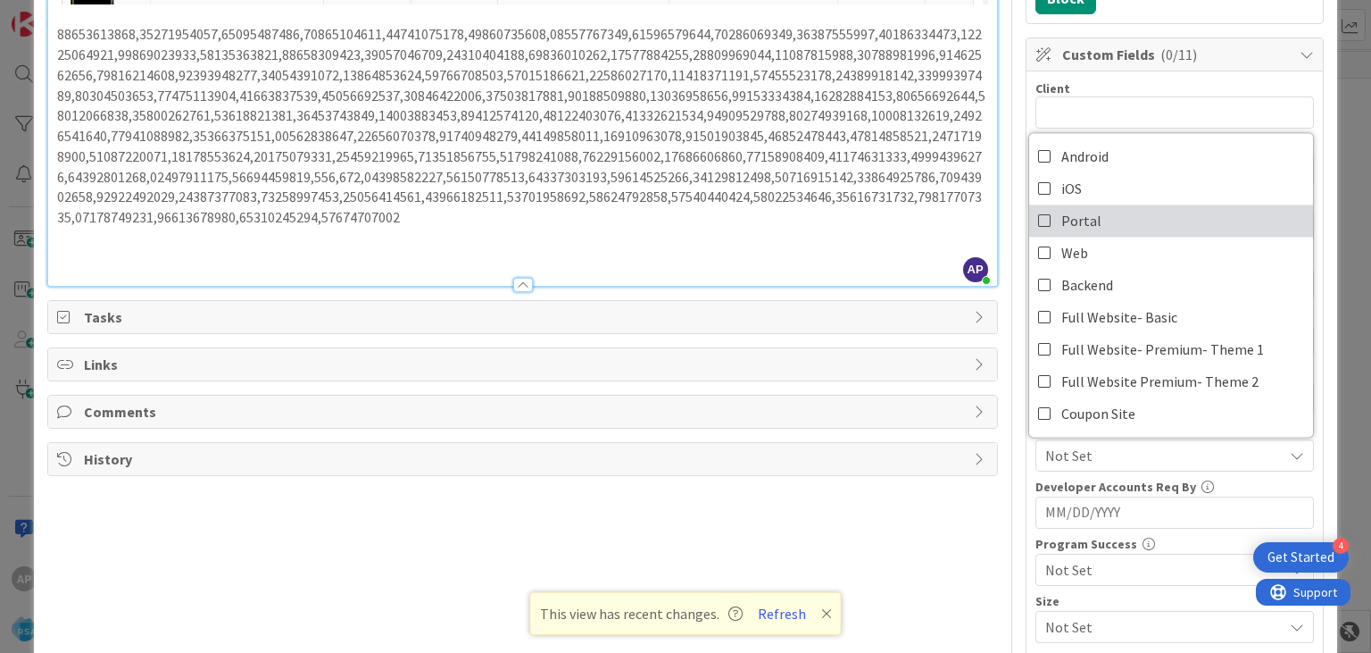
click at [1045, 221] on icon at bounding box center [1045, 220] width 14 height 27
click at [1027, 474] on div "Client 0 / 32 Appstore Live By Navigate forward to interact with the calendar a…" at bounding box center [1175, 390] width 296 height 638
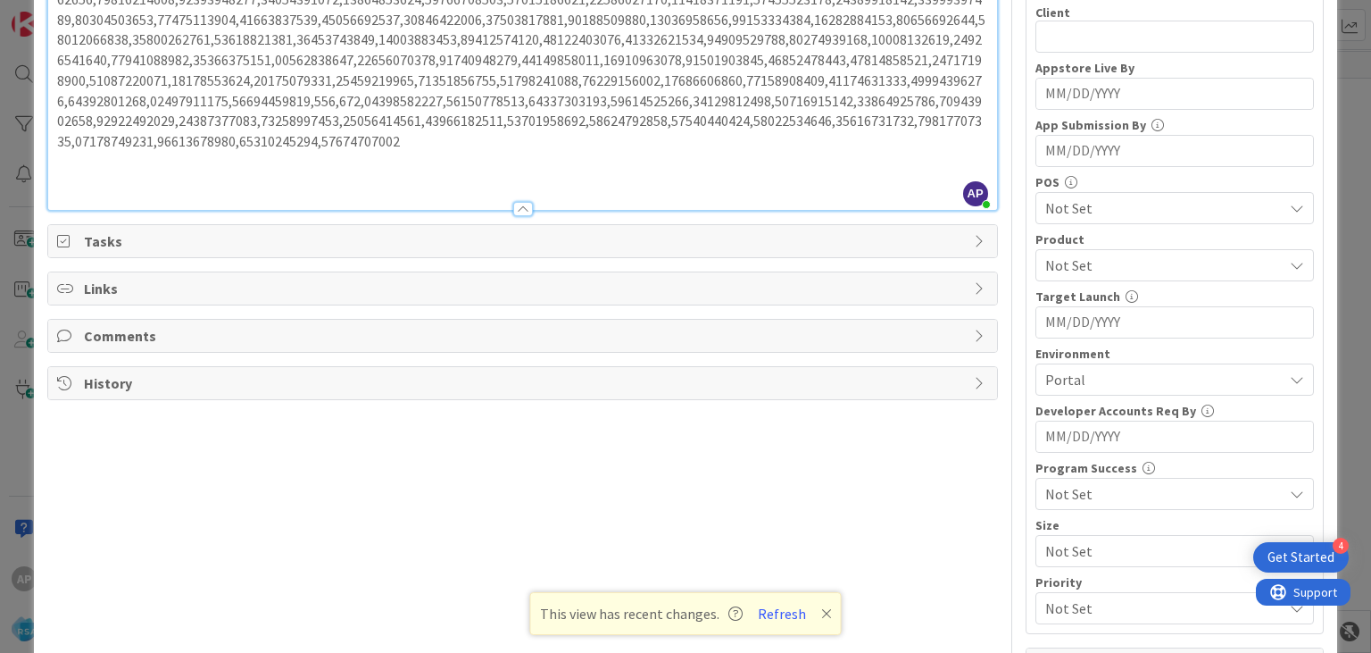
scroll to position [520, 0]
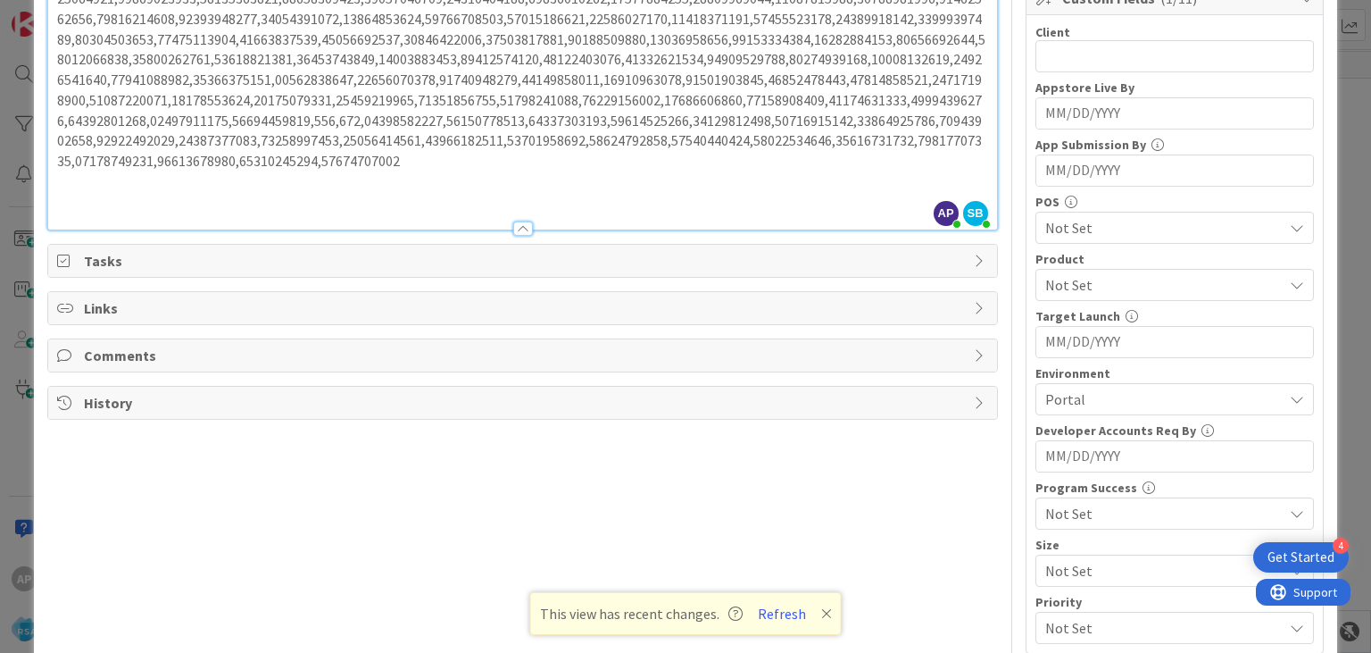
click at [1068, 279] on span "Not Set" at bounding box center [1165, 284] width 238 height 21
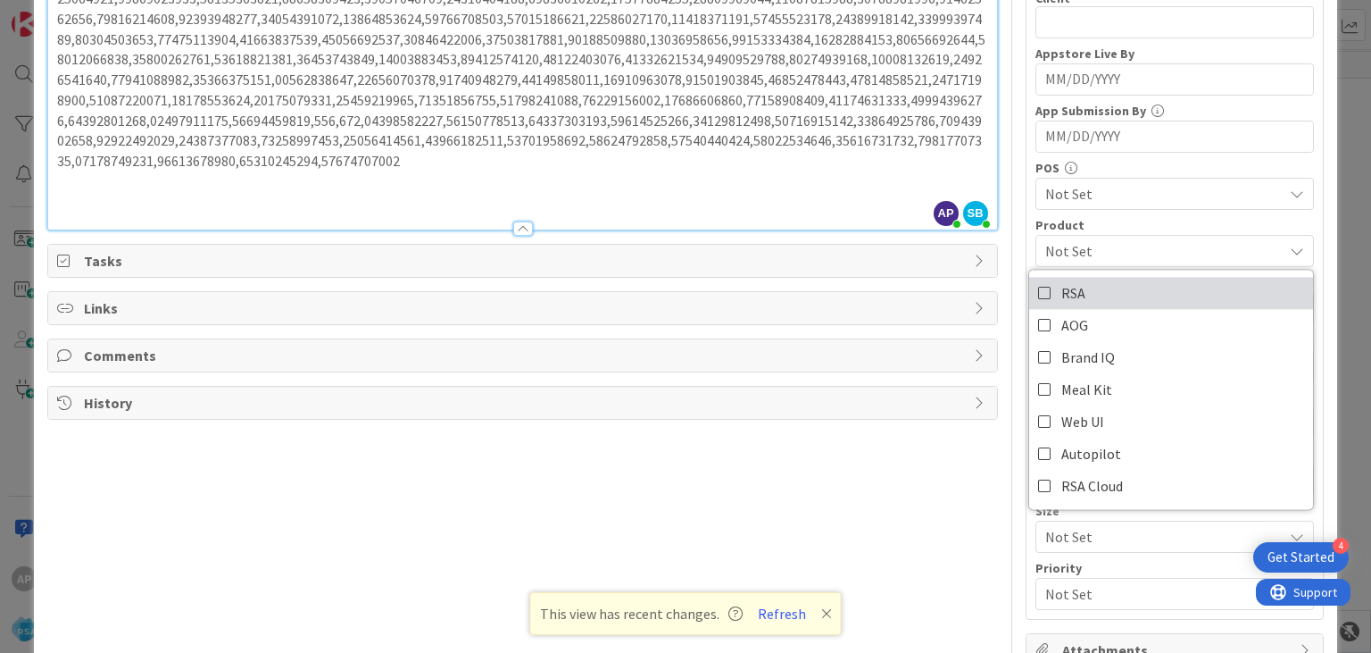
click at [1042, 292] on icon at bounding box center [1045, 292] width 14 height 27
click at [1021, 226] on div "Title 48 / 128 Support Maintenance - 320934- Holiday Market-RSA Description AP …" at bounding box center [685, 156] width 1276 height 1212
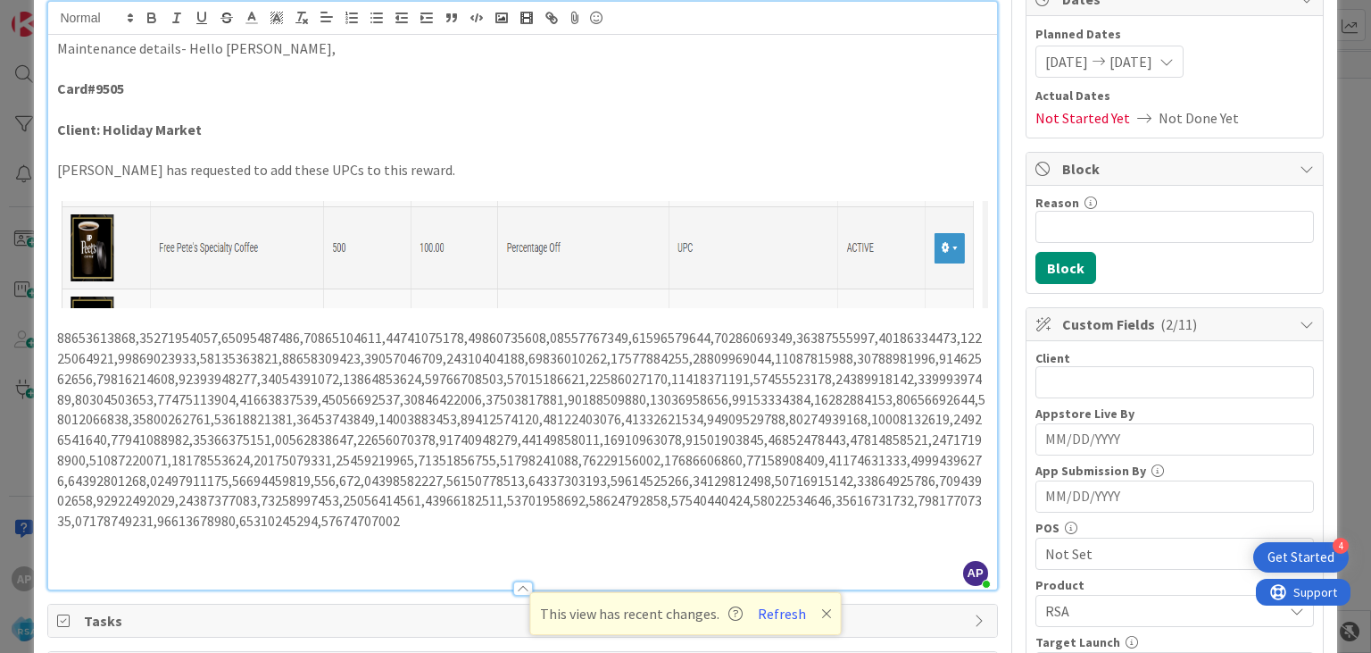
scroll to position [159, 0]
click at [1065, 378] on input "text" at bounding box center [1175, 383] width 279 height 32
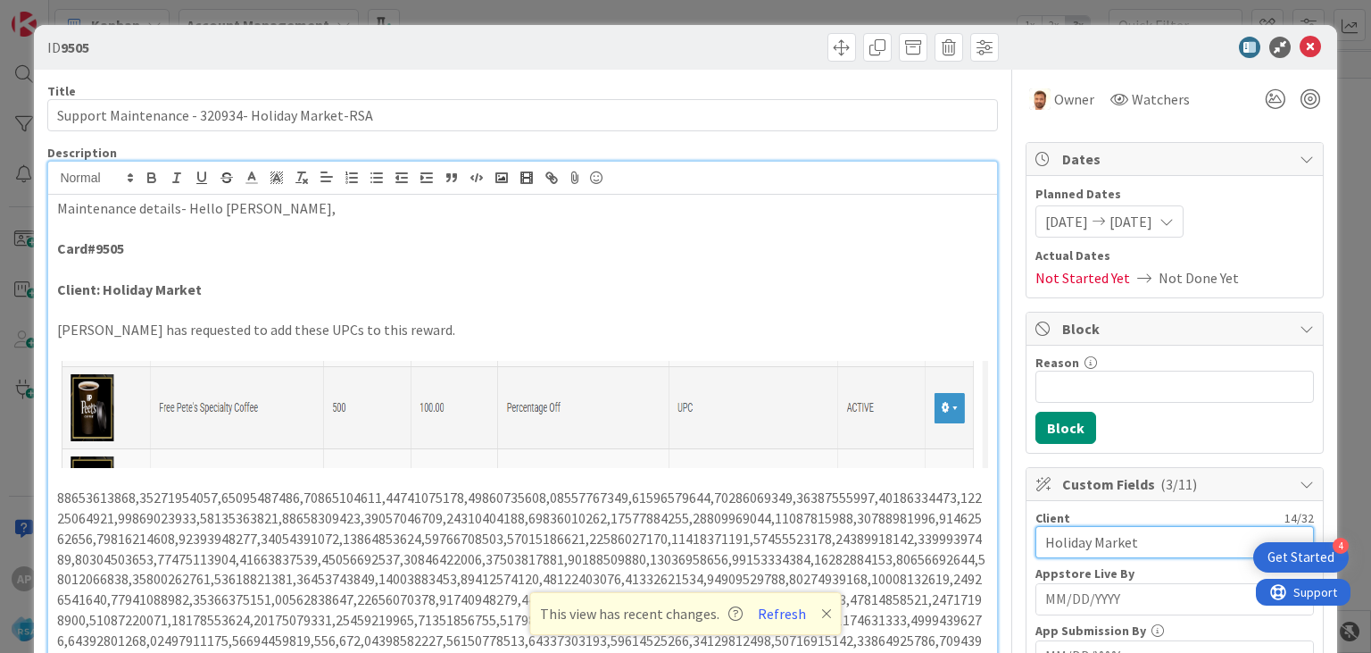
type input "Holiday Market"
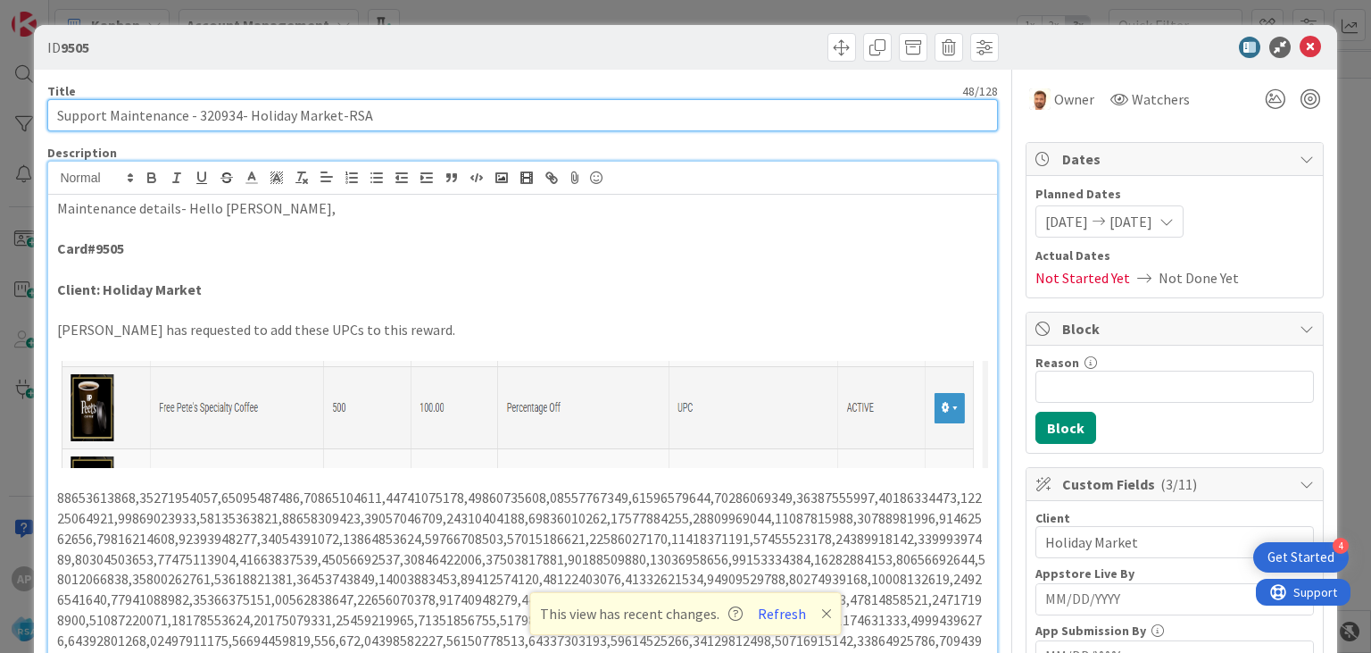
drag, startPoint x: 112, startPoint y: 116, endPoint x: 335, endPoint y: 123, distance: 223.3
click at [335, 123] on input "Support Maintenance - 320934- Holiday Market-RSA" at bounding box center [522, 115] width 950 height 32
